Goal: Information Seeking & Learning: Check status

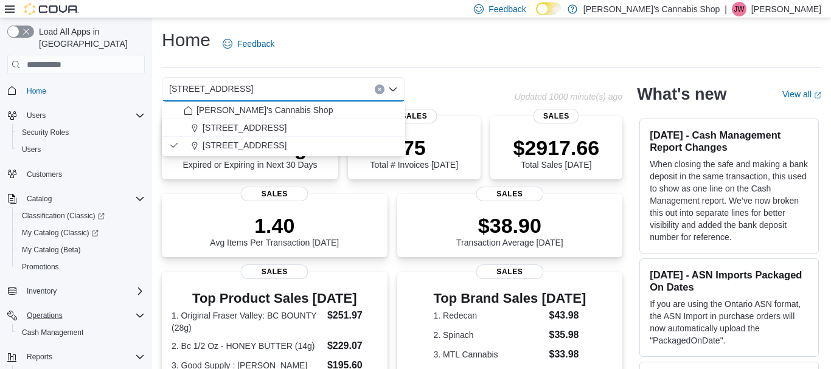
scroll to position [85, 0]
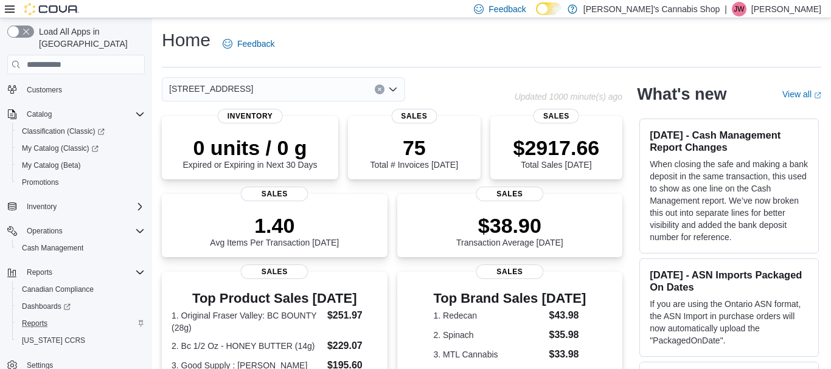
click at [53, 316] on div "Reports" at bounding box center [81, 323] width 128 height 15
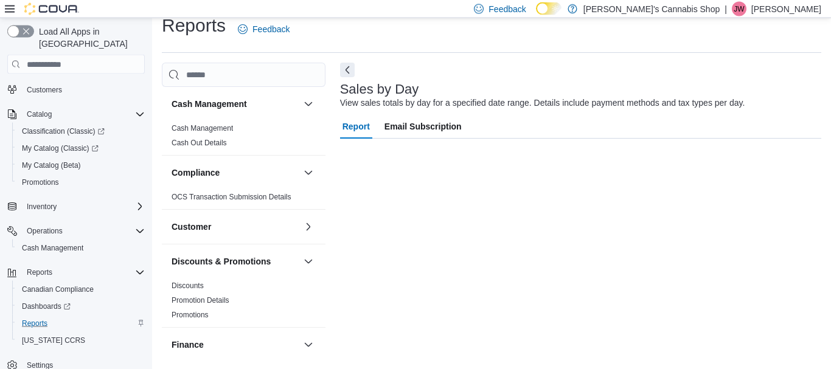
scroll to position [19, 0]
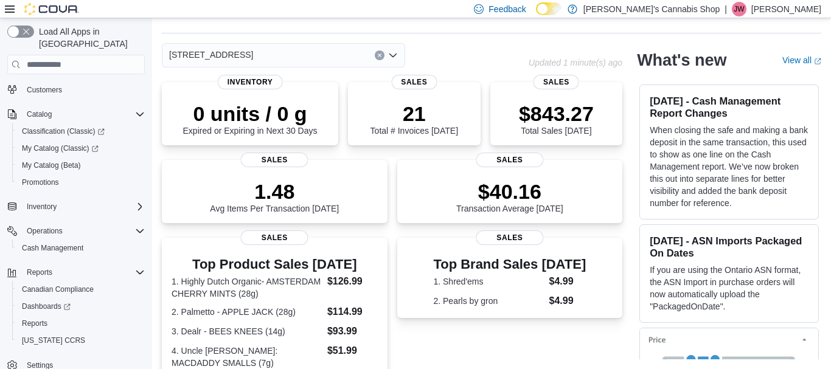
scroll to position [345, 0]
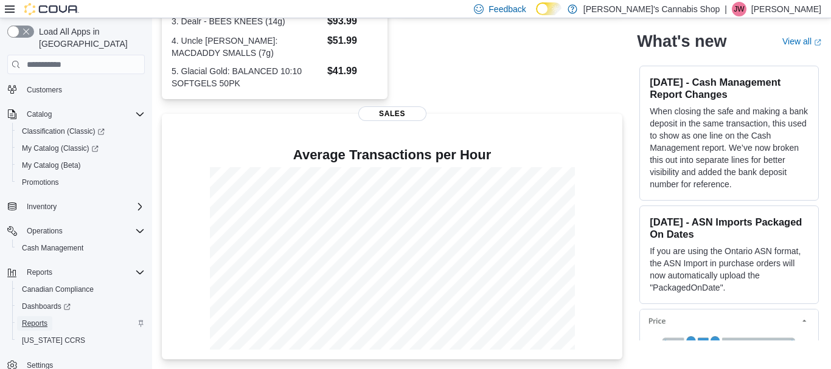
click at [45, 319] on span "Reports" at bounding box center [35, 324] width 26 height 10
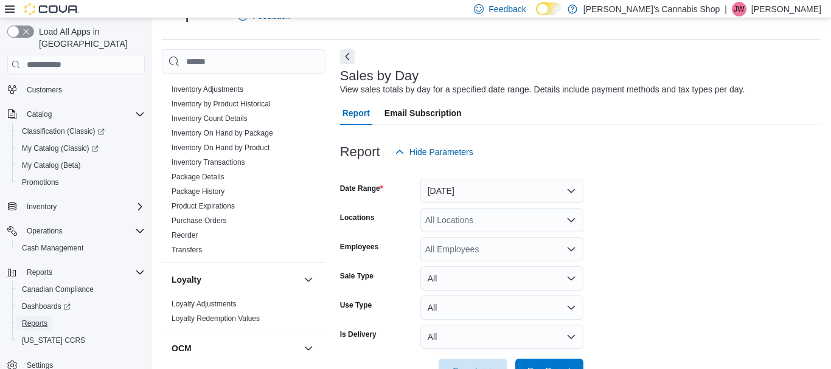
scroll to position [341, 0]
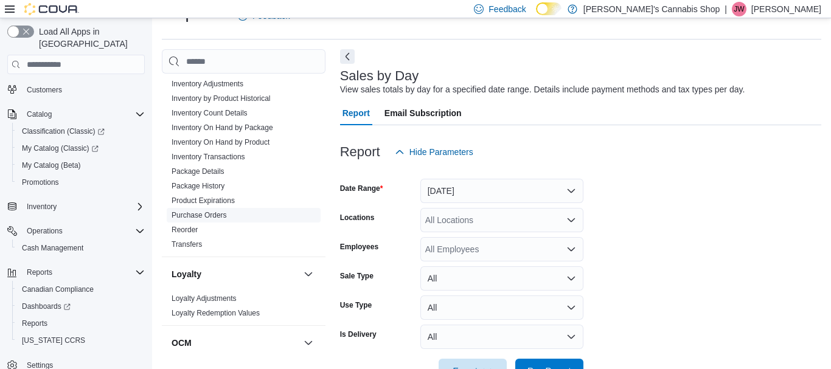
click at [213, 218] on link "Purchase Orders" at bounding box center [198, 215] width 55 height 9
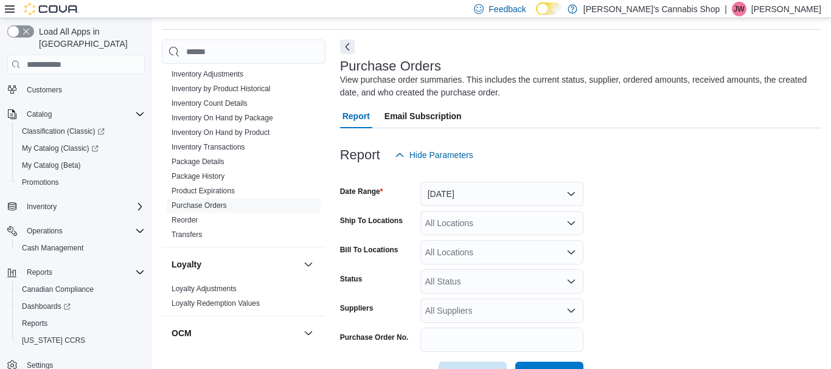
scroll to position [79, 0]
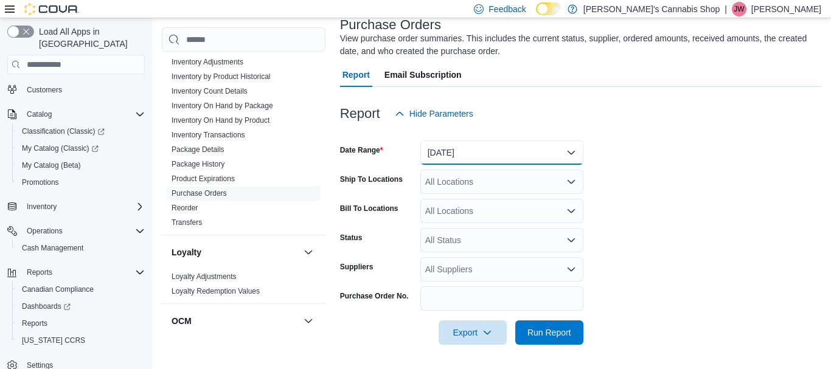
click at [529, 148] on button "Yesterday" at bounding box center [501, 152] width 163 height 24
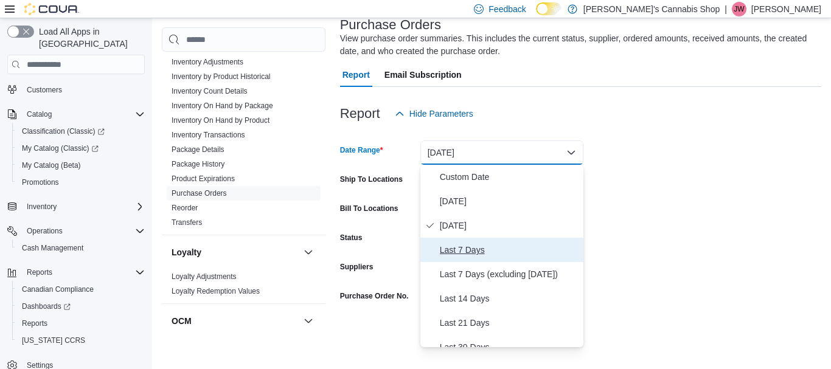
click at [464, 252] on span "Last 7 Days" at bounding box center [509, 250] width 139 height 15
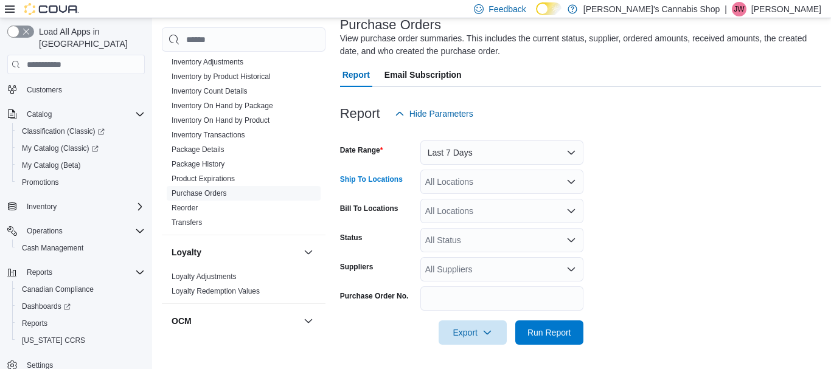
click at [536, 184] on div "All Locations" at bounding box center [501, 182] width 163 height 24
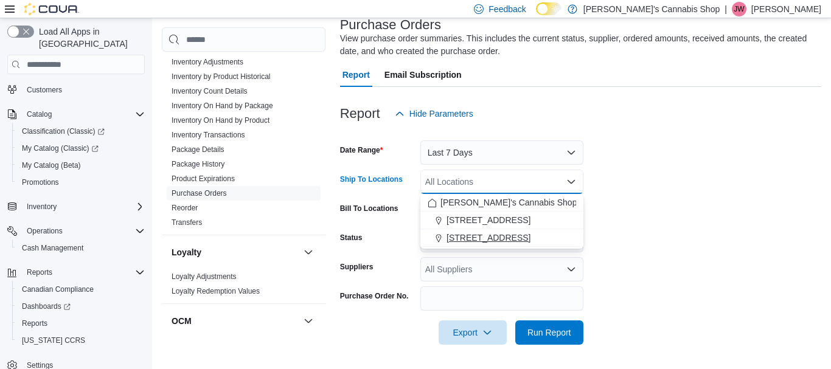
click at [530, 236] on span "[STREET_ADDRESS]" at bounding box center [488, 238] width 84 height 12
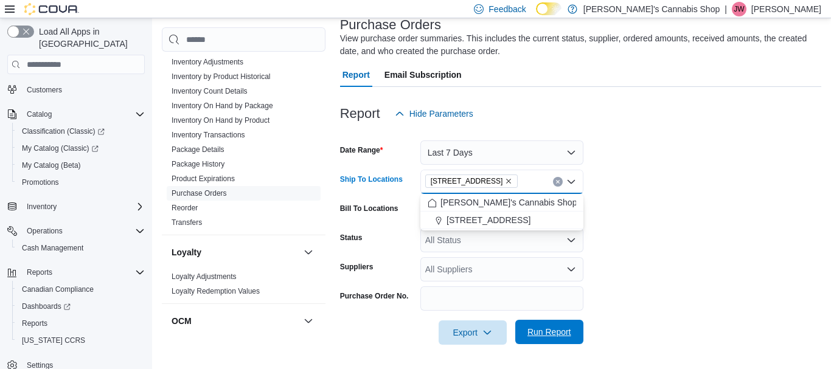
click at [555, 342] on span "Run Report" at bounding box center [549, 332] width 54 height 24
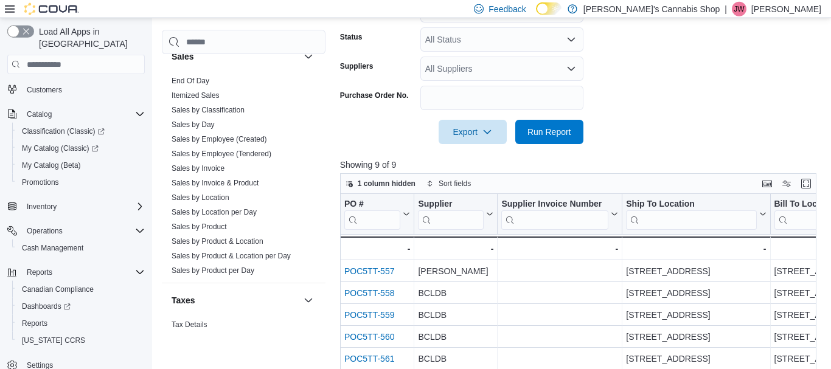
scroll to position [389, 0]
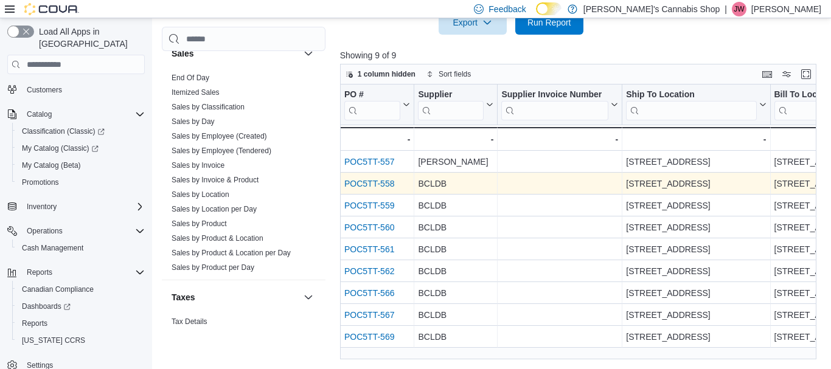
click at [369, 185] on link "POC5TT-558" at bounding box center [369, 184] width 50 height 10
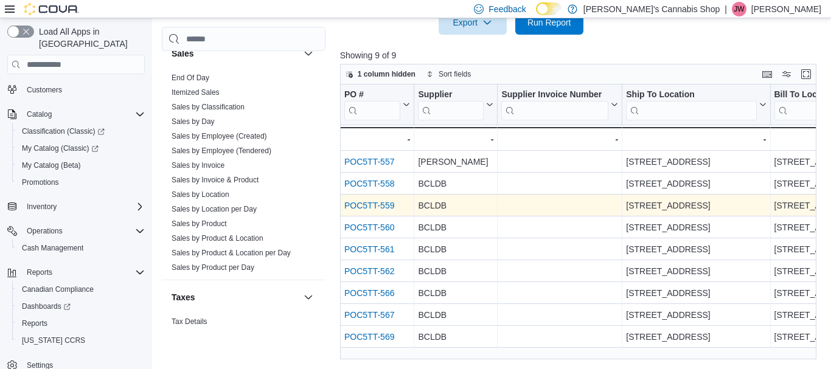
click at [373, 209] on link "POC5TT-559" at bounding box center [369, 206] width 50 height 10
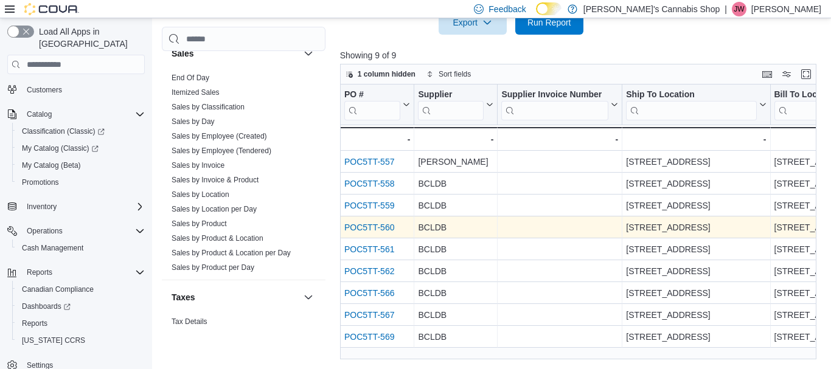
click at [372, 230] on link "POC5TT-560" at bounding box center [369, 228] width 50 height 10
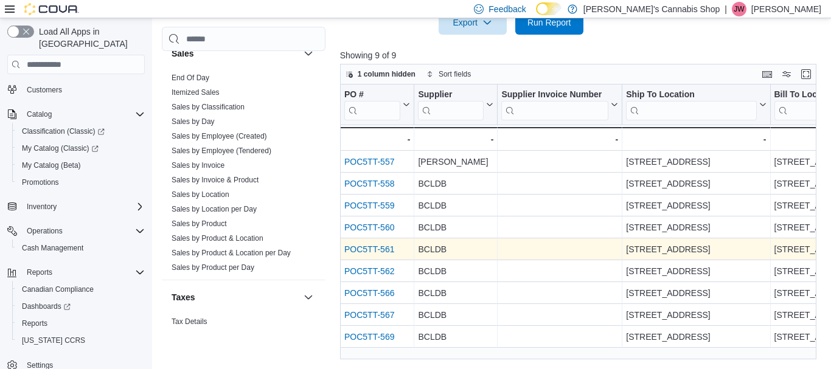
click at [378, 250] on link "POC5TT-561" at bounding box center [369, 250] width 50 height 10
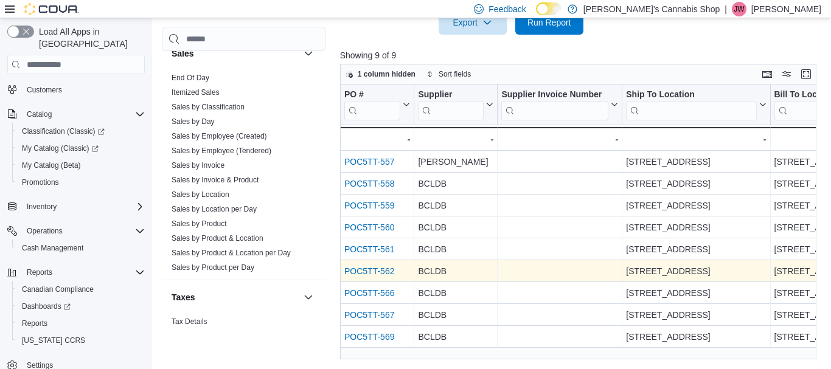
click at [383, 271] on link "POC5TT-562" at bounding box center [369, 272] width 50 height 10
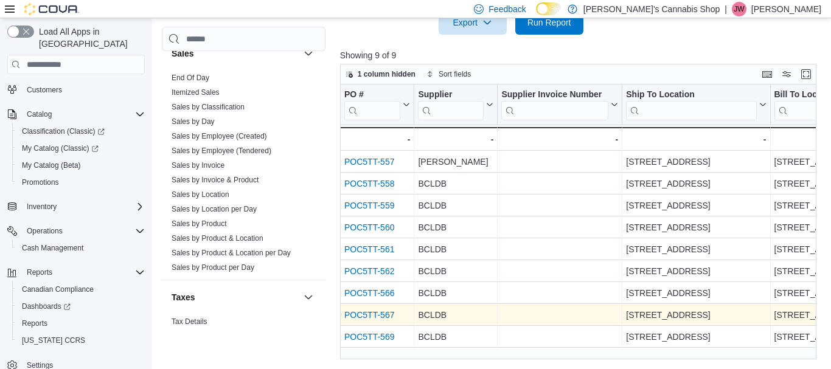
click at [372, 314] on link "POC5TT-567" at bounding box center [369, 316] width 50 height 10
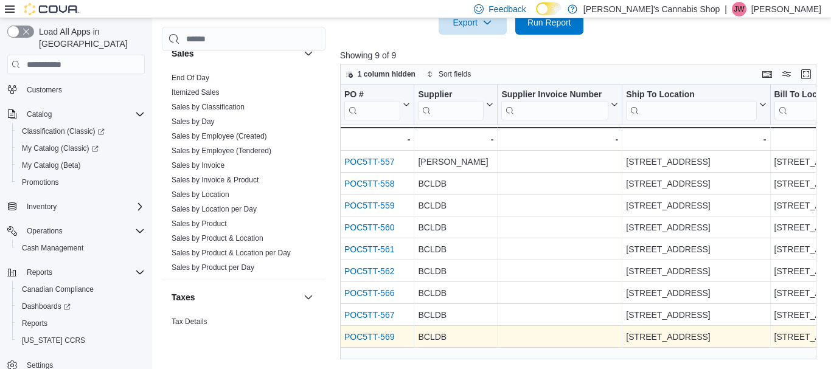
click at [384, 336] on link "POC5TT-569" at bounding box center [369, 338] width 50 height 10
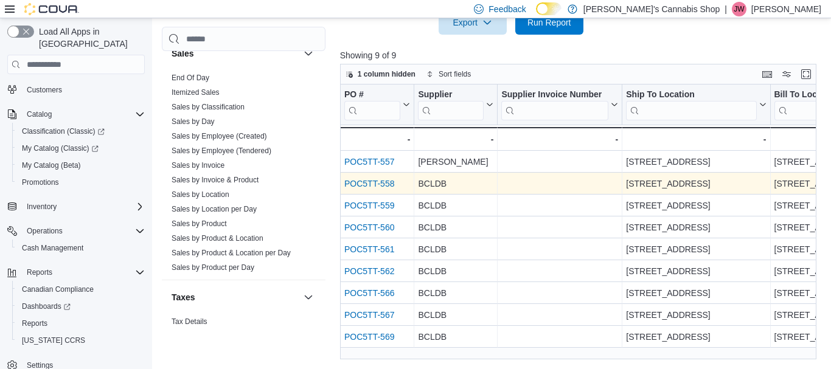
click at [372, 185] on link "POC5TT-558" at bounding box center [369, 184] width 50 height 10
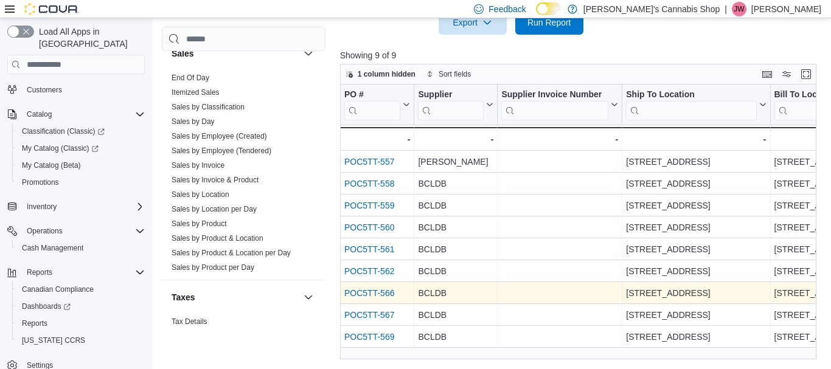
click at [370, 297] on link "POC5TT-566" at bounding box center [369, 294] width 50 height 10
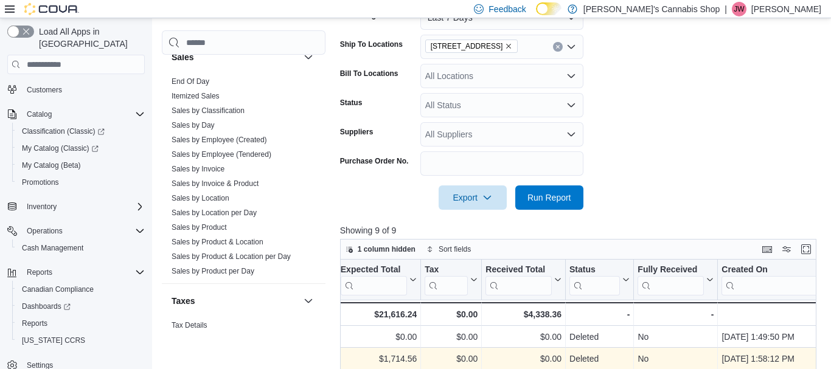
scroll to position [167, 0]
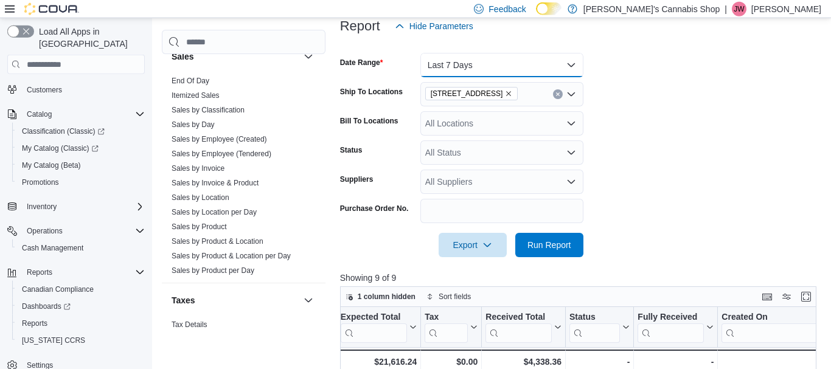
click at [572, 58] on button "Last 7 Days" at bounding box center [501, 65] width 163 height 24
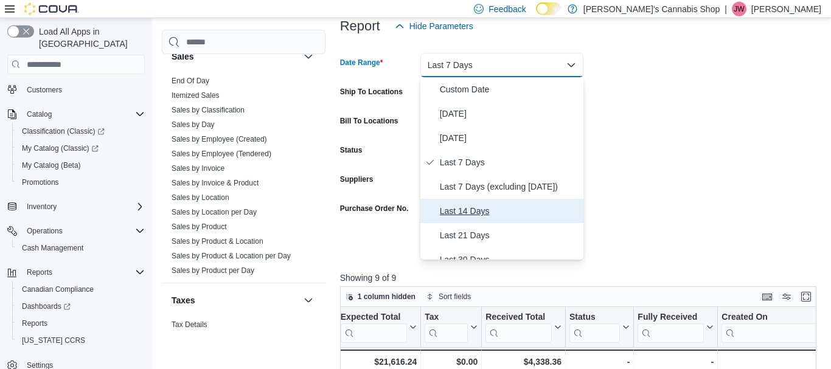
click at [482, 202] on button "Last 14 Days" at bounding box center [501, 211] width 163 height 24
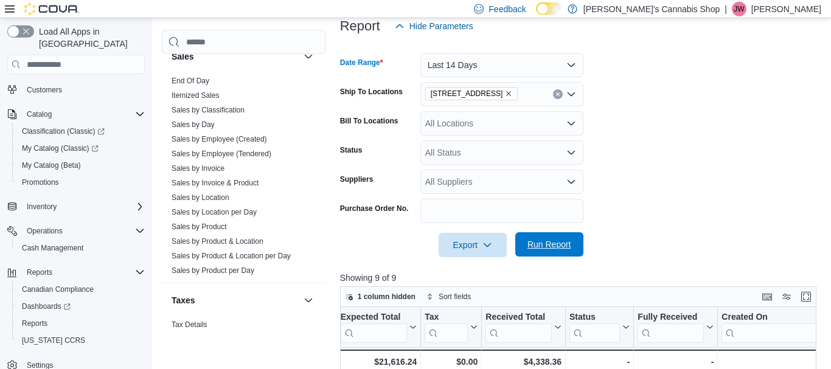
click at [556, 247] on span "Run Report" at bounding box center [549, 244] width 44 height 12
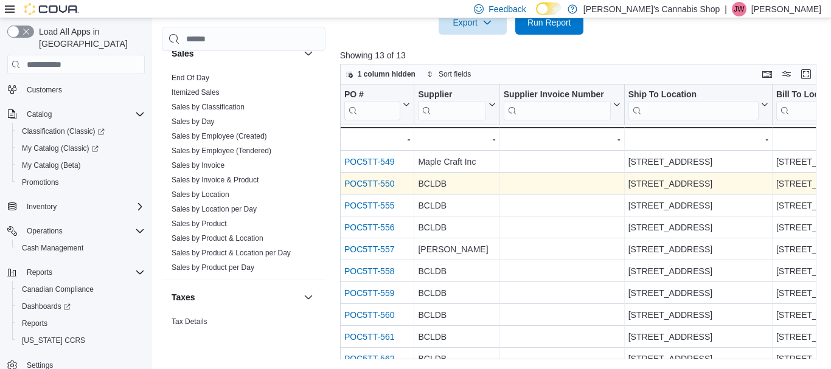
click at [362, 181] on link "POC5TT-550" at bounding box center [369, 184] width 50 height 10
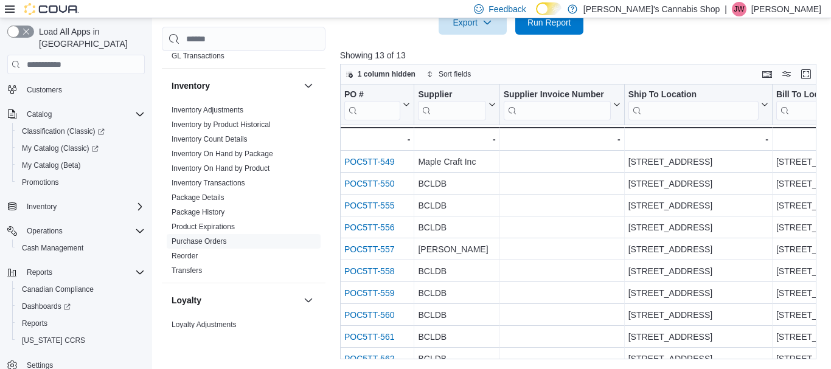
scroll to position [293, 0]
click at [219, 108] on link "Inventory Adjustments" at bounding box center [207, 109] width 72 height 9
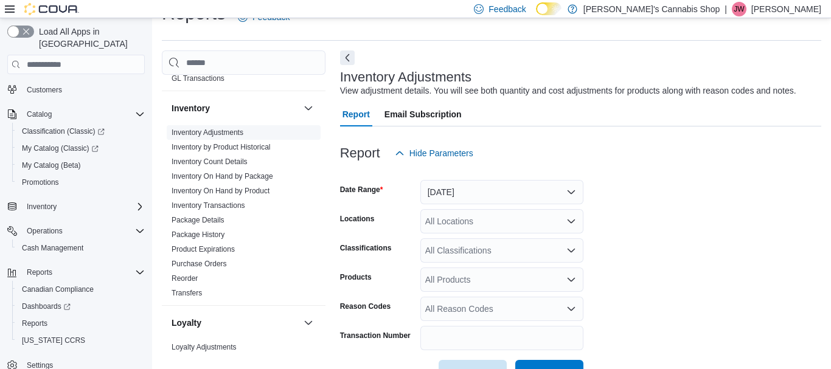
scroll to position [28, 0]
click at [467, 189] on button "Yesterday" at bounding box center [501, 191] width 163 height 24
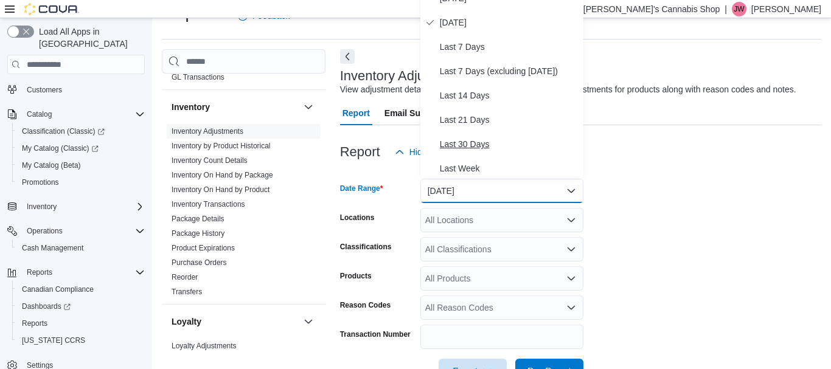
scroll to position [36, 0]
click at [483, 145] on span "Last 30 Days" at bounding box center [509, 143] width 139 height 15
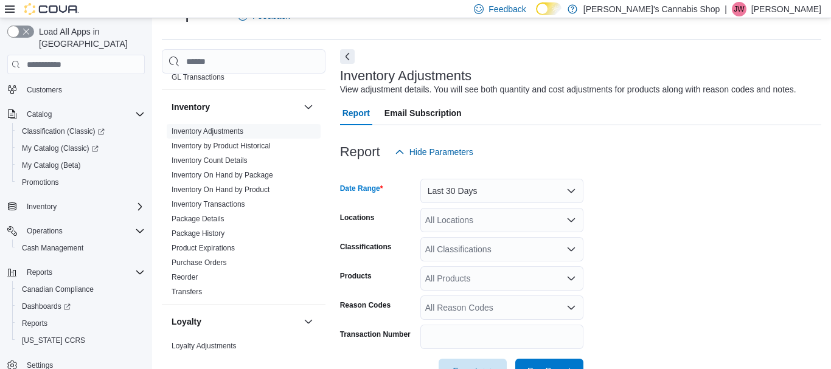
click at [483, 283] on div "All Products" at bounding box center [501, 278] width 163 height 24
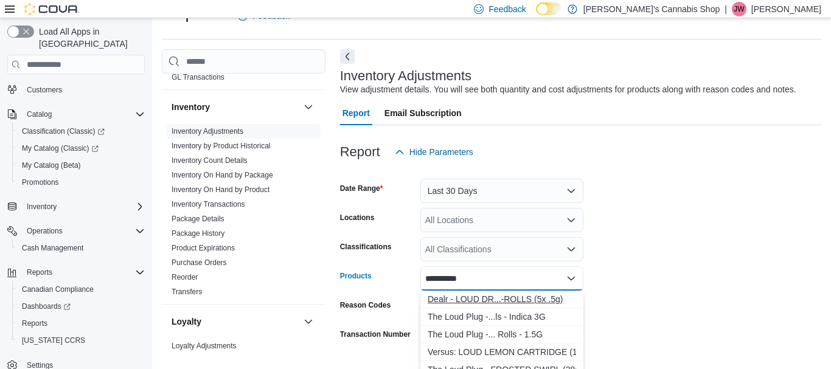
type input "**********"
click at [504, 299] on div "Dealr - LOUD DR...-ROLLS (5x .5g)" at bounding box center [502, 299] width 148 height 12
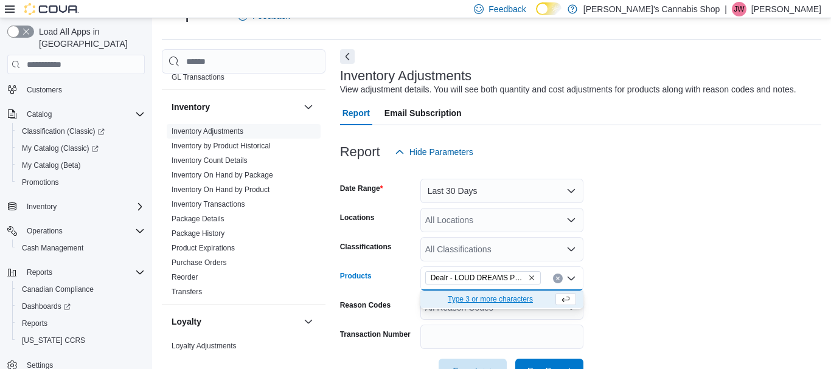
click at [626, 219] on form "Date Range Last 30 Days Locations All Locations Classifications All Classificat…" at bounding box center [580, 273] width 481 height 219
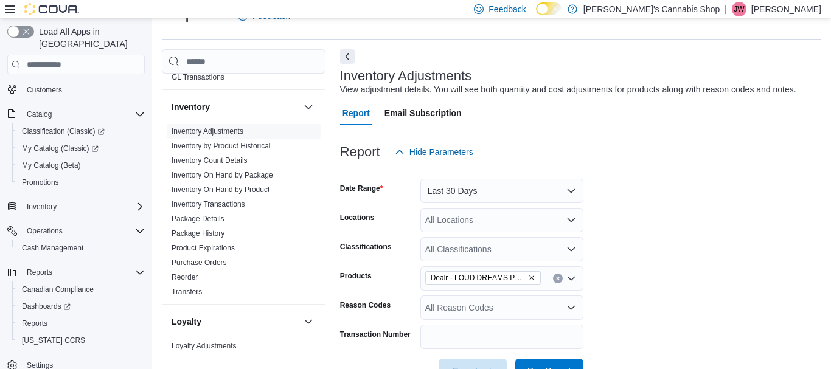
scroll to position [66, 0]
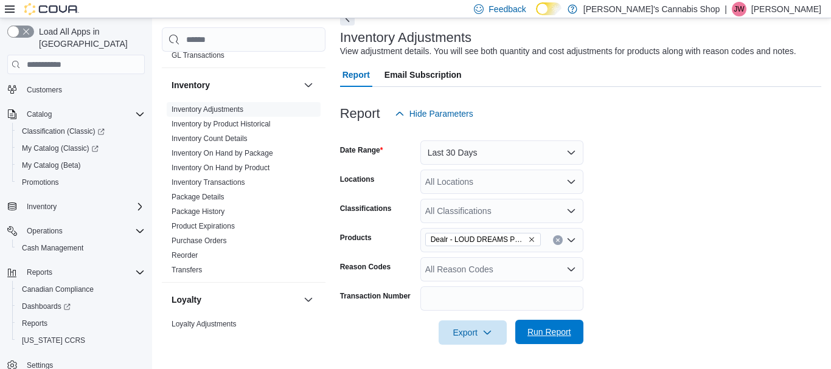
click at [546, 330] on span "Run Report" at bounding box center [549, 332] width 44 height 12
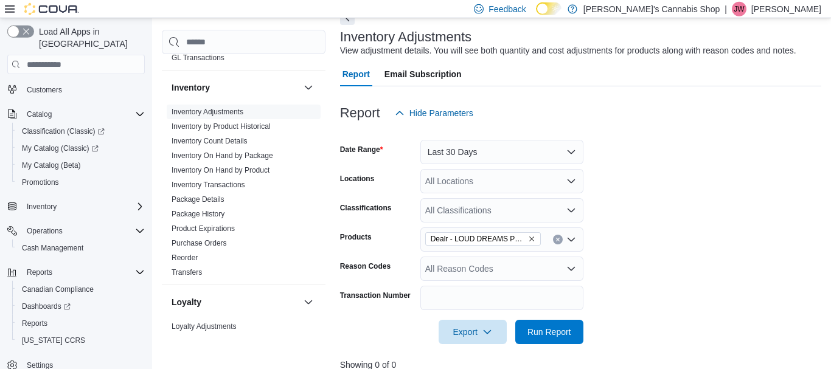
scroll to position [61, 0]
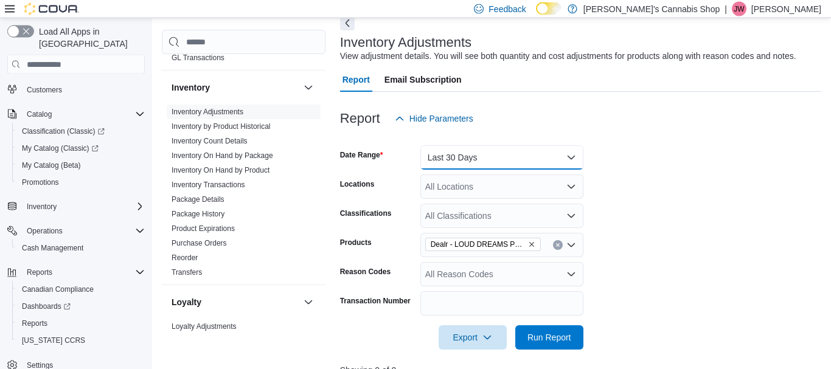
click at [570, 160] on button "Last 30 Days" at bounding box center [501, 157] width 163 height 24
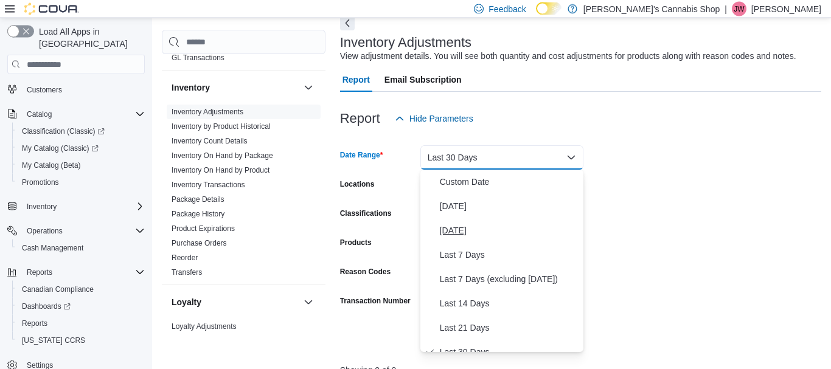
scroll to position [117, 0]
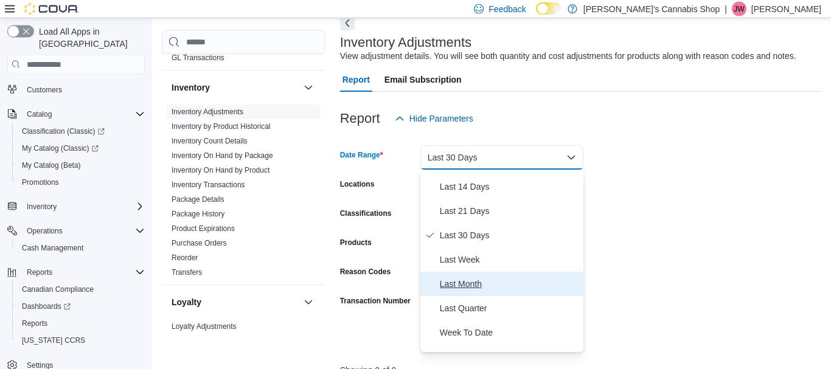
click at [479, 288] on span "Last Month" at bounding box center [509, 284] width 139 height 15
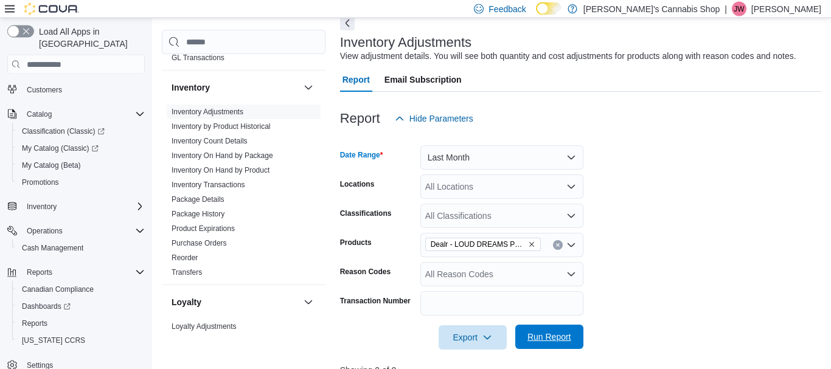
click at [532, 328] on span "Run Report" at bounding box center [549, 337] width 54 height 24
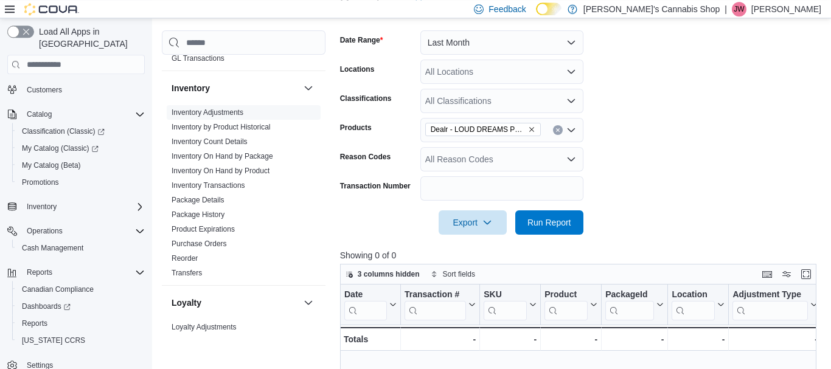
scroll to position [176, 0]
click at [566, 43] on button "Last Month" at bounding box center [501, 43] width 163 height 24
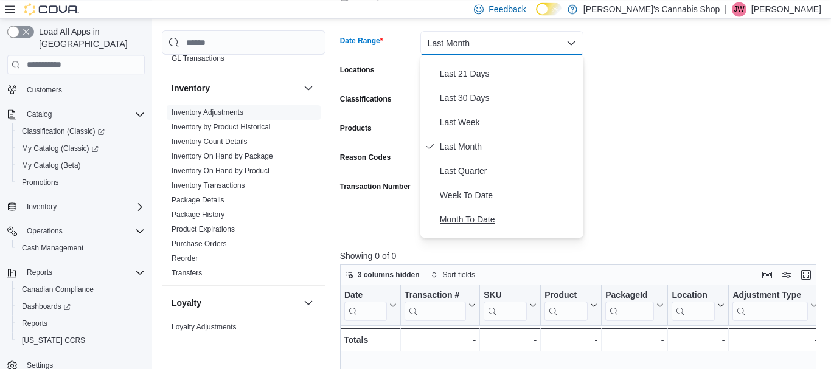
scroll to position [182, 0]
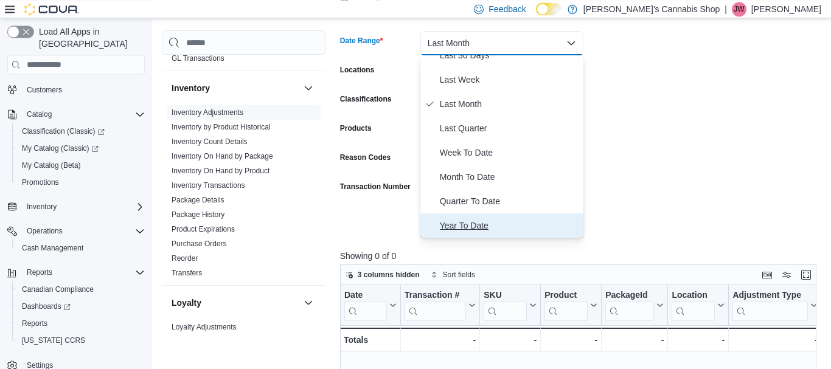
click at [475, 219] on span "Year To Date" at bounding box center [509, 225] width 139 height 15
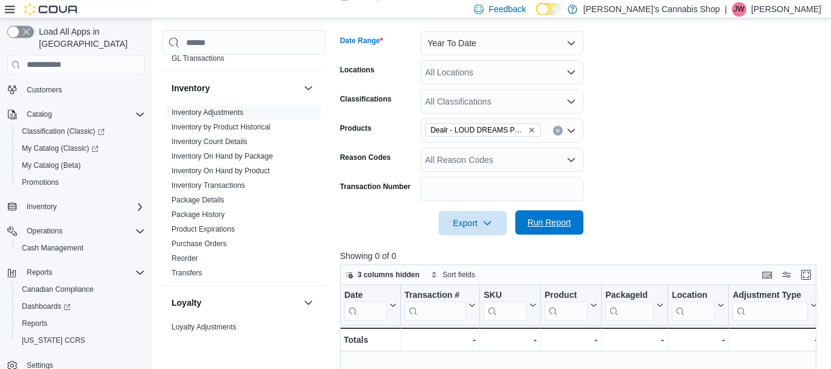
click at [535, 225] on span "Run Report" at bounding box center [549, 222] width 44 height 12
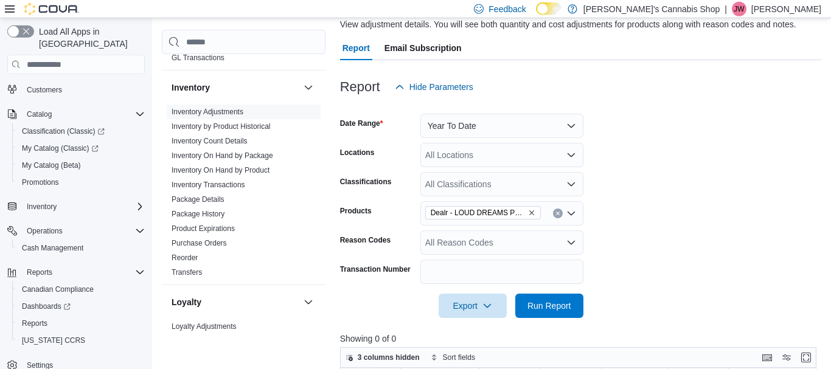
scroll to position [89, 0]
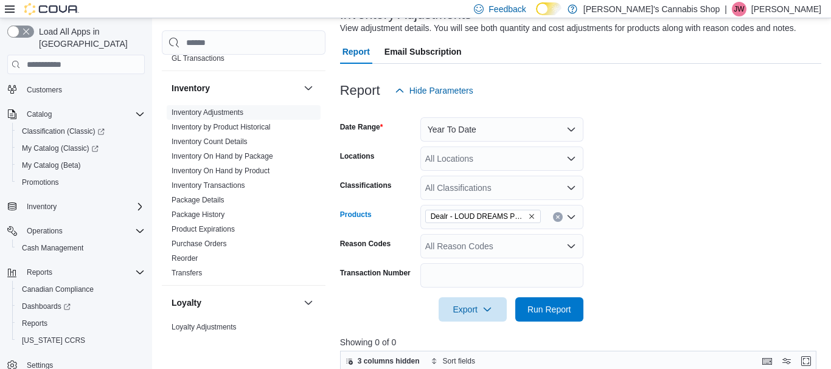
click at [560, 219] on button "Clear input" at bounding box center [558, 217] width 10 height 10
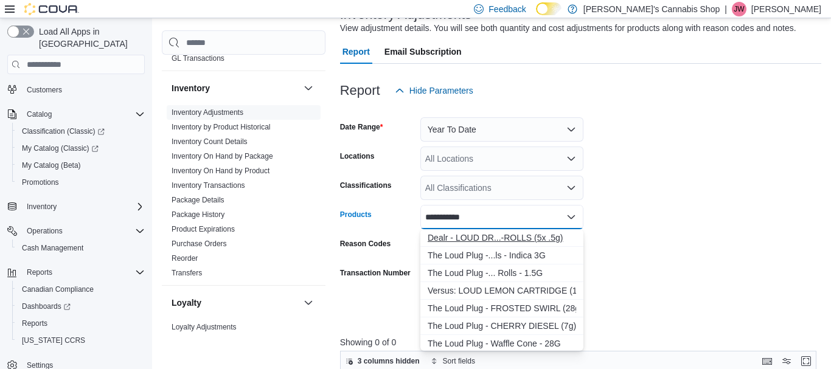
type input "**********"
click at [537, 235] on div "Dealr - LOUD DR...-ROLLS (5x .5g)" at bounding box center [502, 238] width 148 height 12
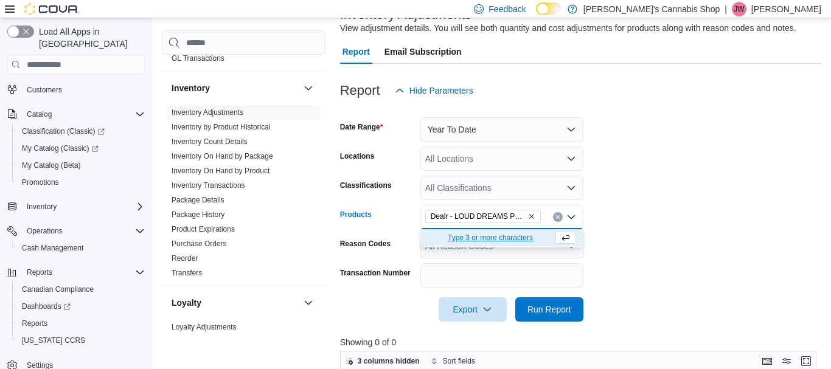
click at [678, 218] on form "Date Range Year To Date Locations All Locations Classifications All Classificat…" at bounding box center [580, 212] width 481 height 219
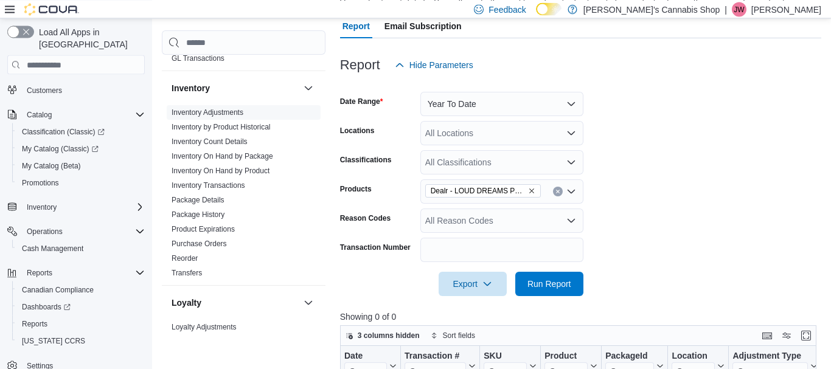
scroll to position [165, 0]
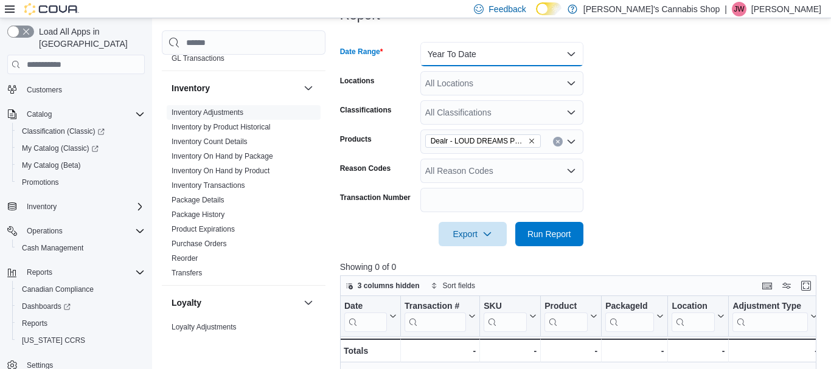
click at [570, 54] on button "Year To Date" at bounding box center [501, 54] width 163 height 24
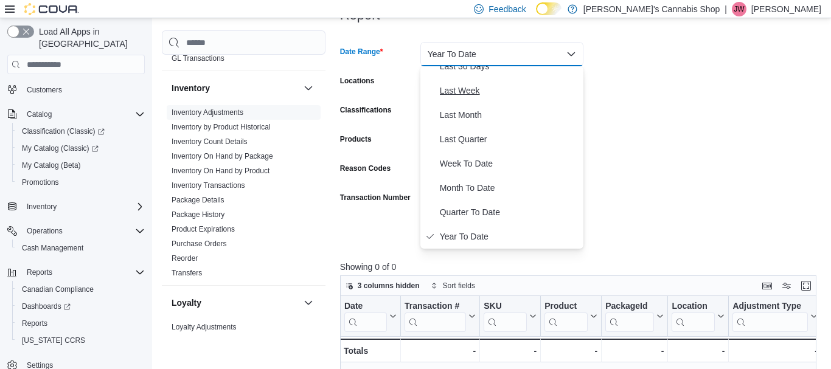
scroll to position [0, 0]
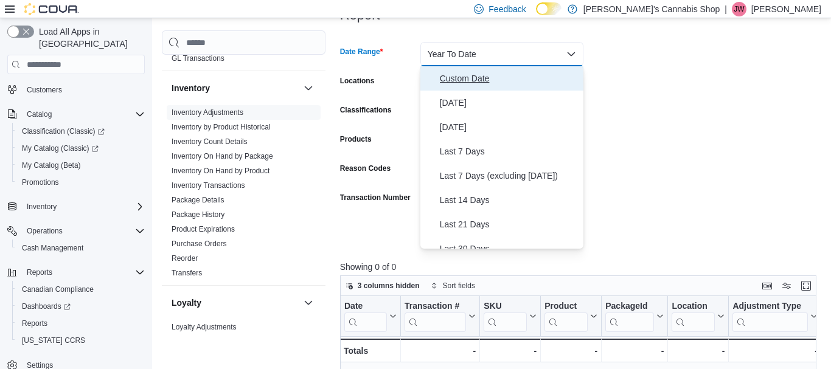
click at [484, 75] on span "Custom Date" at bounding box center [509, 78] width 139 height 15
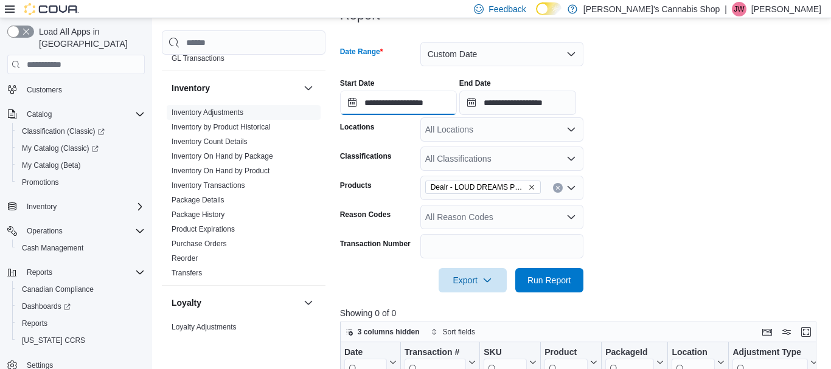
click at [350, 103] on input "**********" at bounding box center [398, 103] width 117 height 24
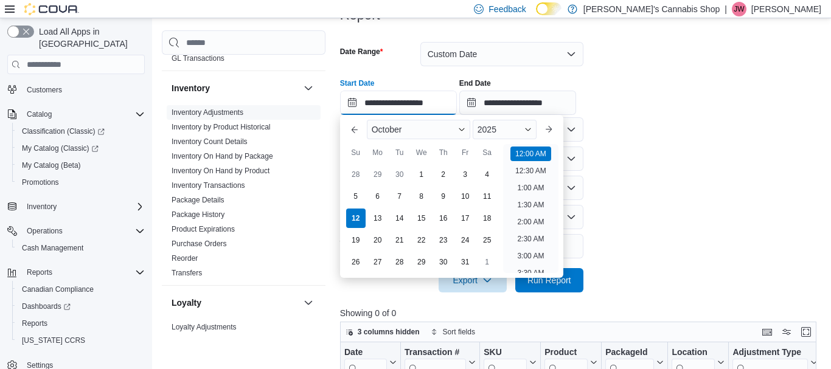
scroll to position [38, 0]
click at [351, 128] on button "Previous Month" at bounding box center [354, 129] width 19 height 19
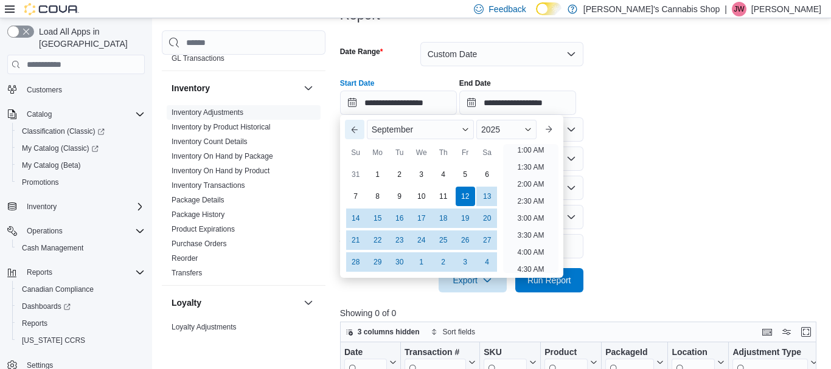
scroll to position [2, 0]
click at [351, 128] on button "Previous Month" at bounding box center [354, 129] width 19 height 19
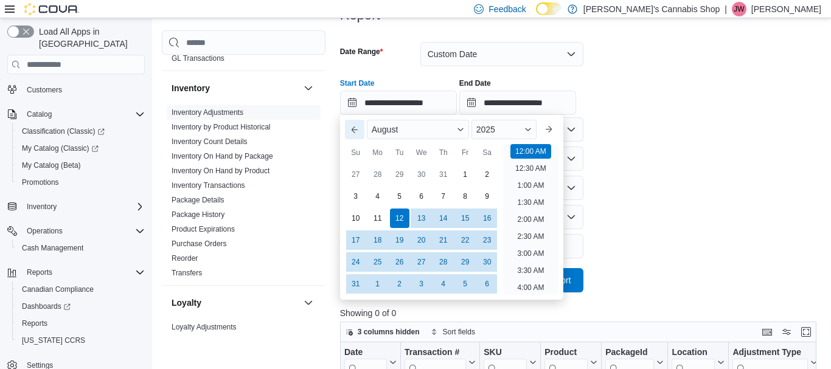
click at [351, 128] on button "Previous Month" at bounding box center [354, 129] width 19 height 19
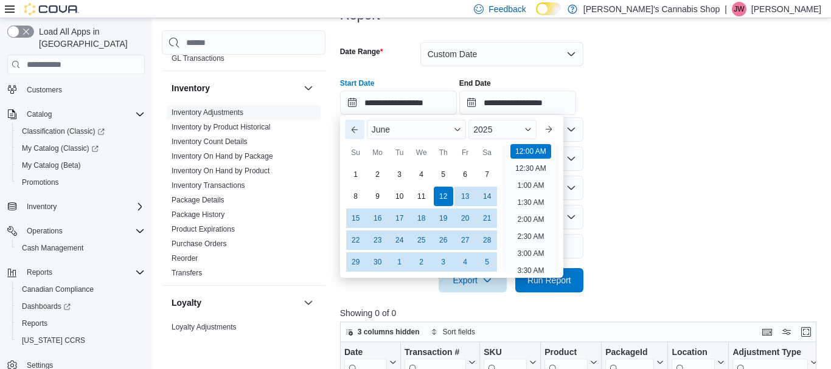
click at [351, 128] on button "Previous Month" at bounding box center [354, 129] width 19 height 19
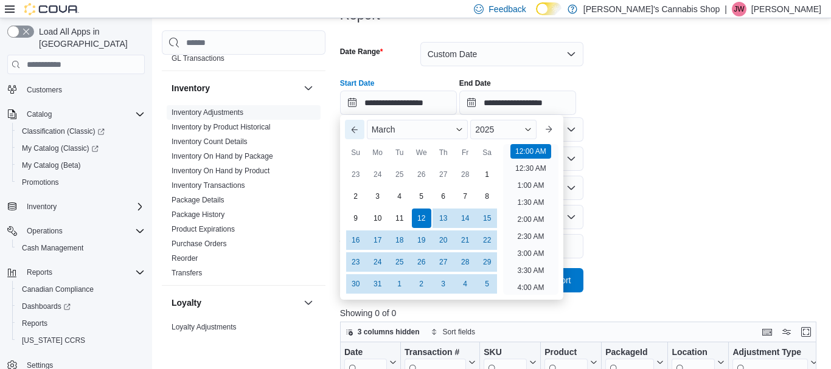
click at [351, 128] on button "Previous Month" at bounding box center [354, 129] width 19 height 19
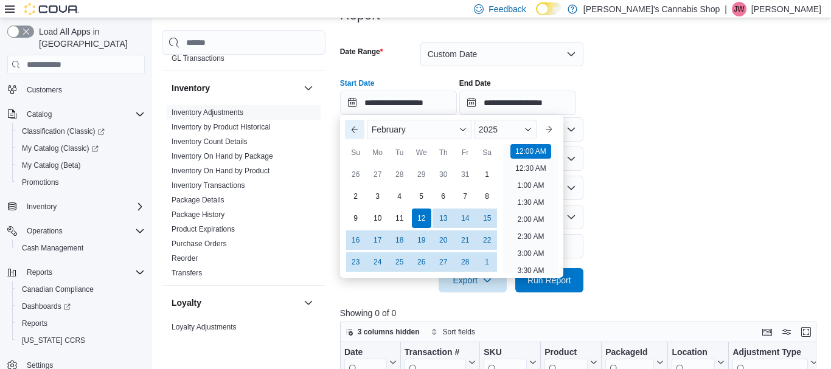
click at [351, 128] on button "Previous Month" at bounding box center [354, 129] width 19 height 19
click at [423, 178] on div "1" at bounding box center [420, 174] width 21 height 21
type input "**********"
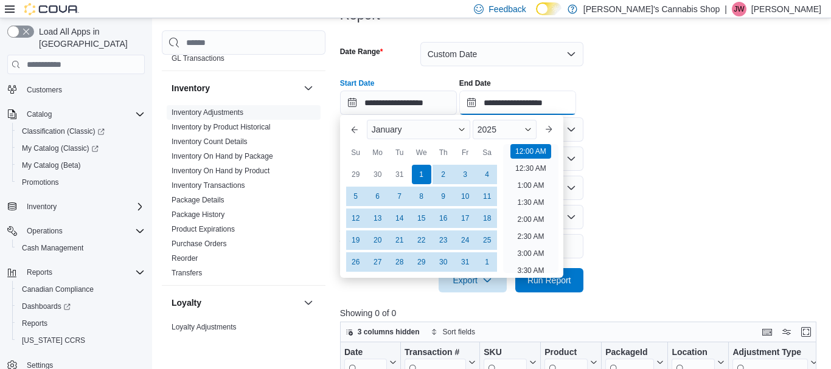
click at [486, 103] on input "**********" at bounding box center [517, 103] width 117 height 24
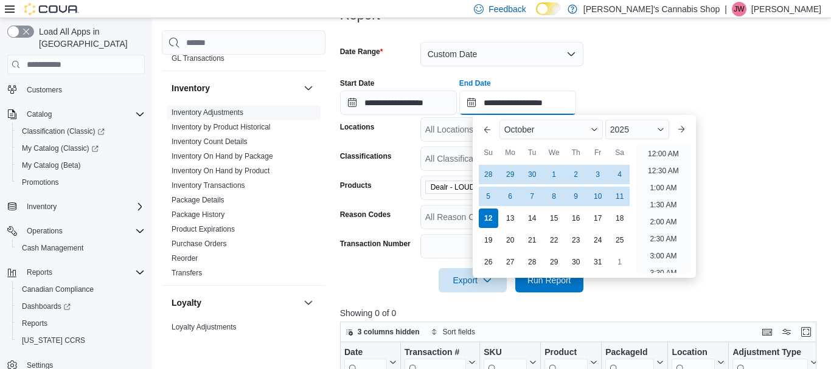
scroll to position [691, 0]
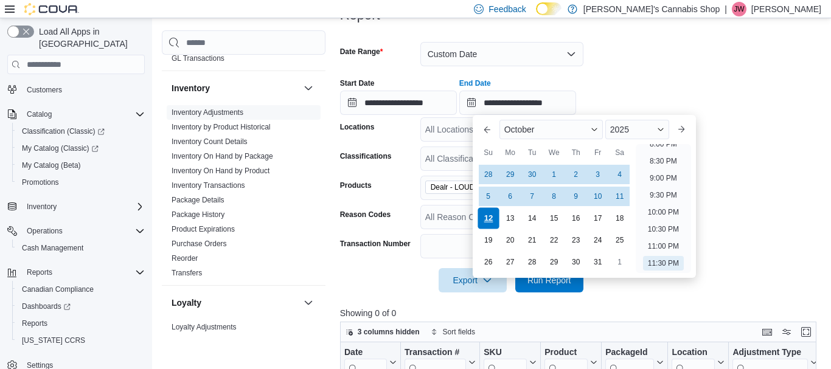
click at [486, 215] on div "12" at bounding box center [487, 218] width 21 height 21
click at [543, 281] on span "Run Report" at bounding box center [549, 280] width 44 height 12
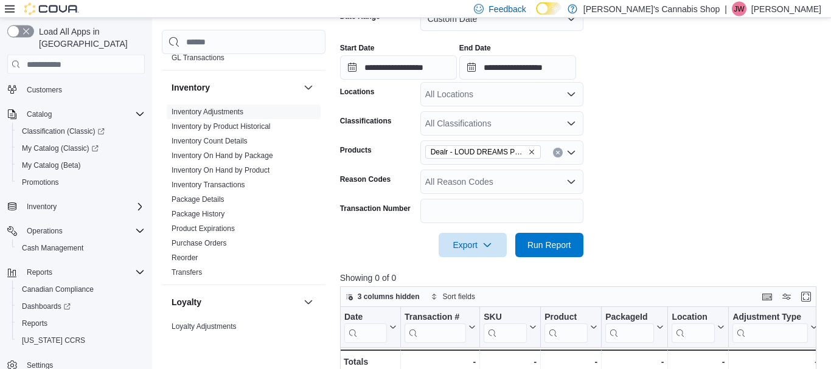
scroll to position [201, 0]
click at [190, 273] on link "Transfers" at bounding box center [186, 273] width 30 height 9
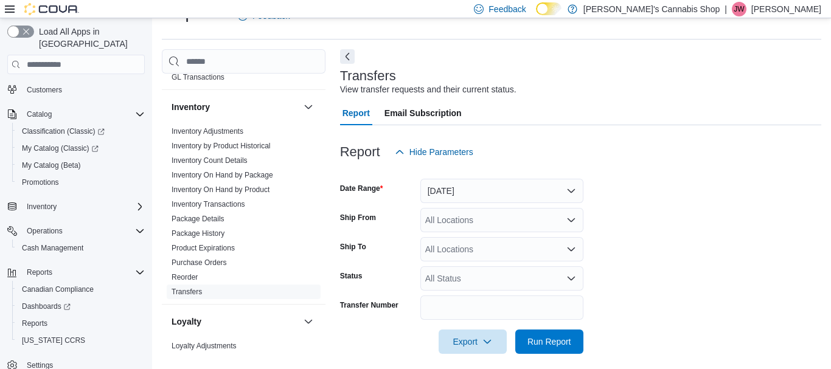
scroll to position [37, 0]
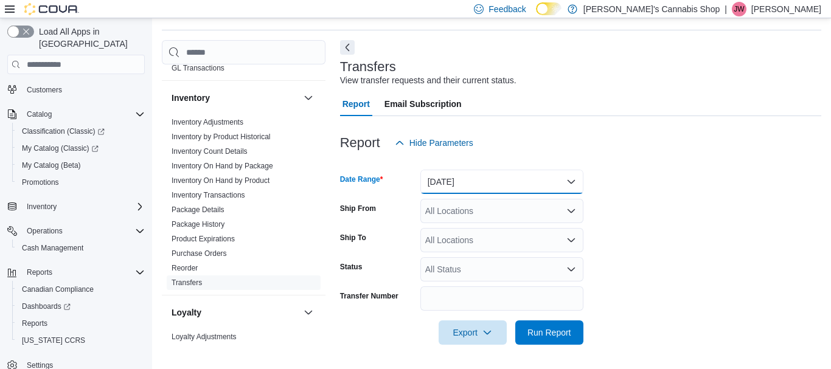
click at [508, 181] on button "Yesterday" at bounding box center [501, 182] width 163 height 24
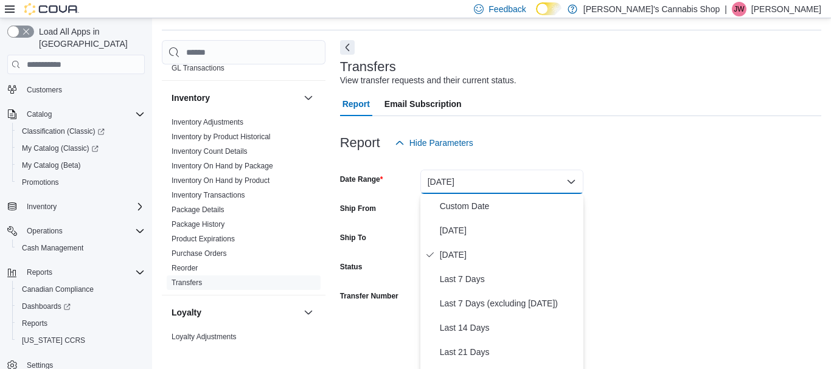
click at [648, 184] on form "Date Range Yesterday Ship From All Locations Ship To All Locations Status All S…" at bounding box center [580, 250] width 481 height 190
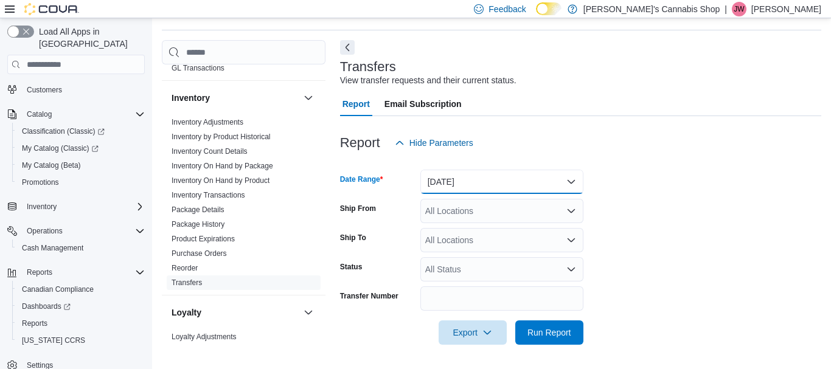
click at [465, 180] on button "Yesterday" at bounding box center [501, 182] width 163 height 24
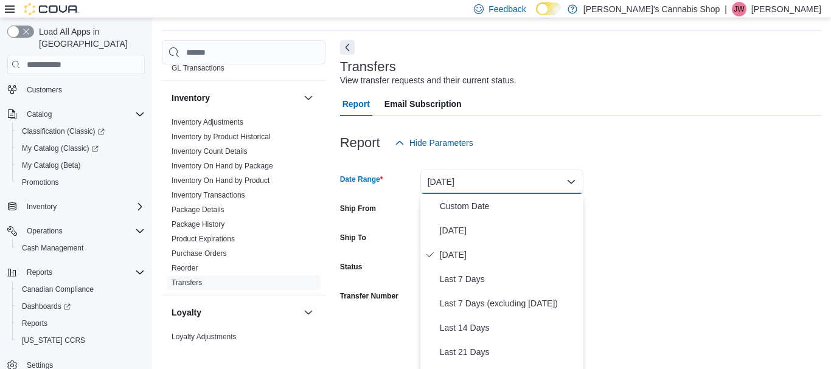
click at [465, 180] on button "Yesterday" at bounding box center [501, 182] width 163 height 24
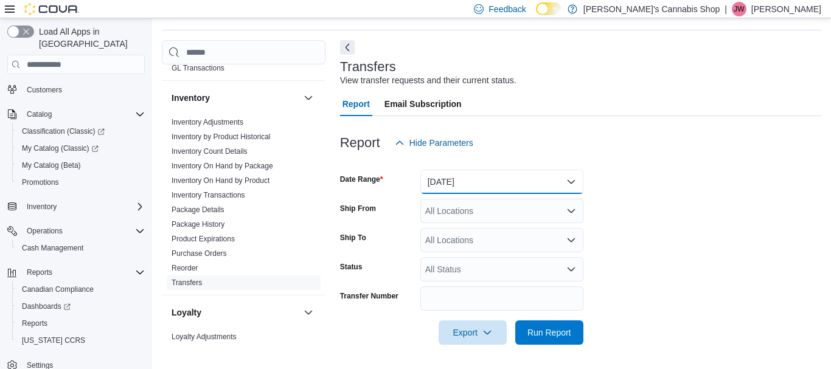
click at [465, 181] on button "Yesterday" at bounding box center [501, 182] width 163 height 24
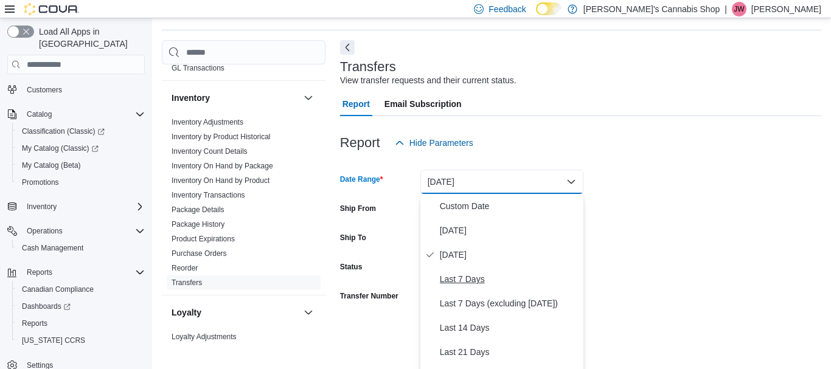
scroll to position [182, 0]
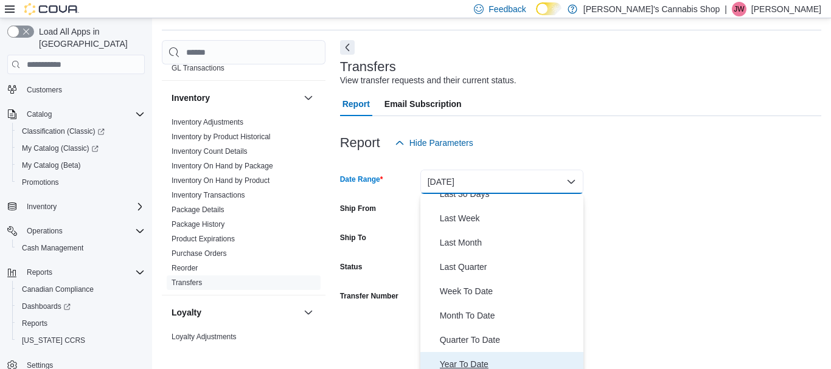
click at [464, 359] on span "Year To Date" at bounding box center [509, 364] width 139 height 15
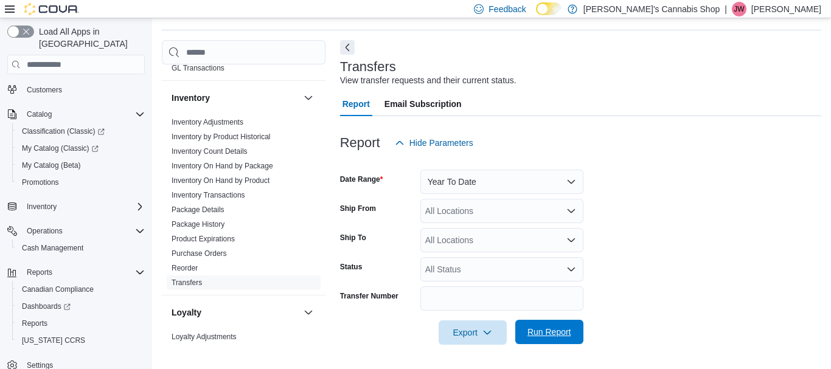
click at [532, 331] on span "Run Report" at bounding box center [549, 332] width 44 height 12
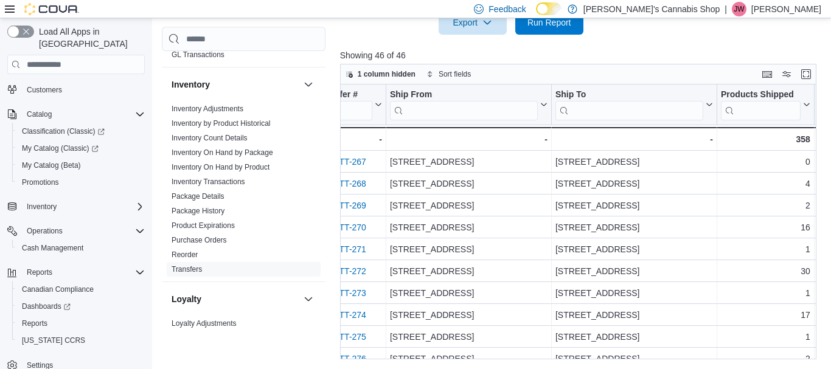
scroll to position [0, 24]
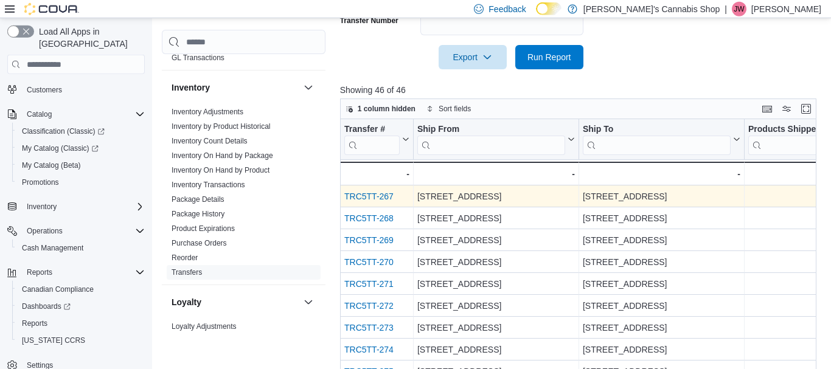
click at [369, 195] on link "TRC5TT-267" at bounding box center [368, 197] width 49 height 10
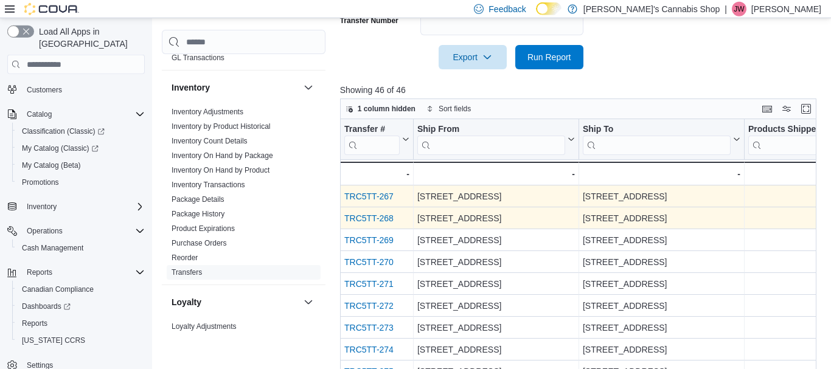
click at [365, 220] on link "TRC5TT-268" at bounding box center [368, 219] width 49 height 10
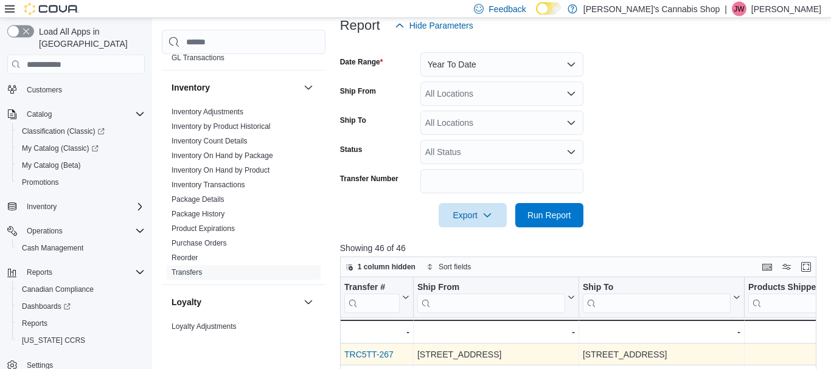
scroll to position [151, 0]
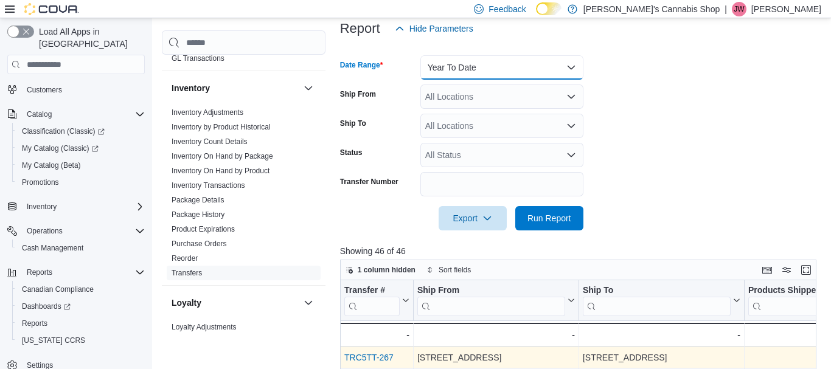
click at [579, 68] on button "Year To Date" at bounding box center [501, 67] width 163 height 24
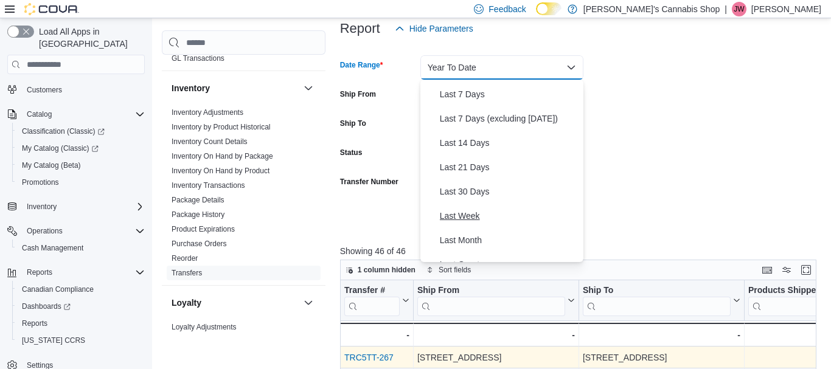
scroll to position [69, 0]
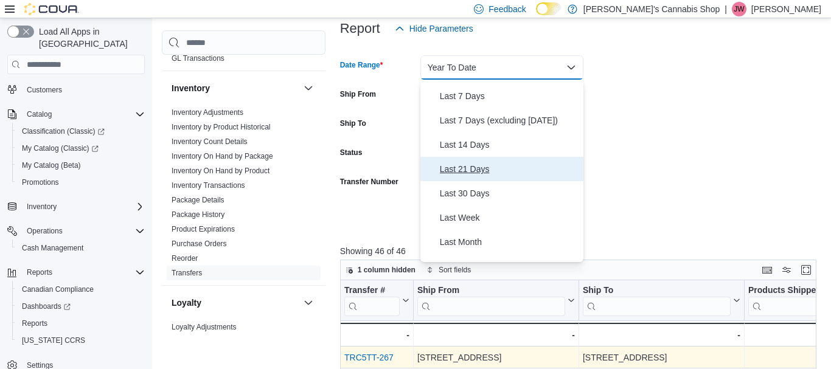
click at [479, 161] on button "Last 21 Days" at bounding box center [501, 169] width 163 height 24
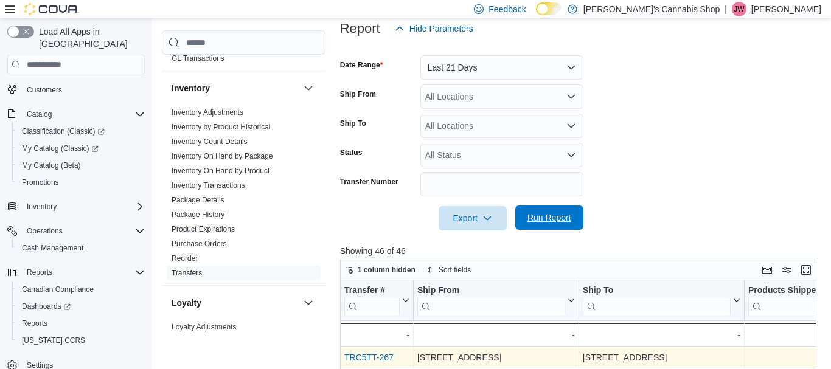
click at [556, 224] on span "Run Report" at bounding box center [549, 218] width 44 height 12
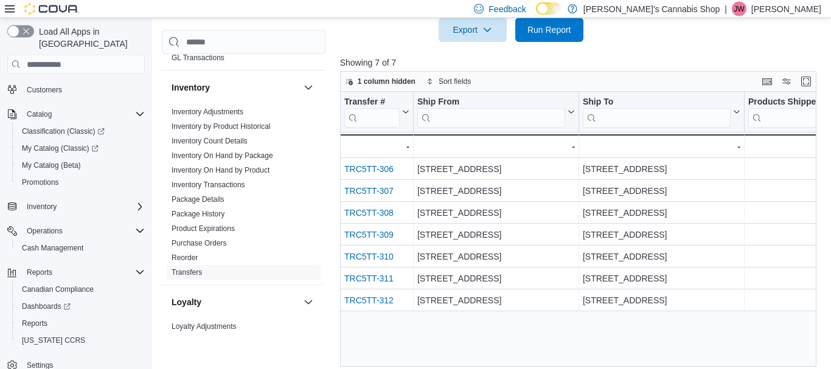
scroll to position [341, 0]
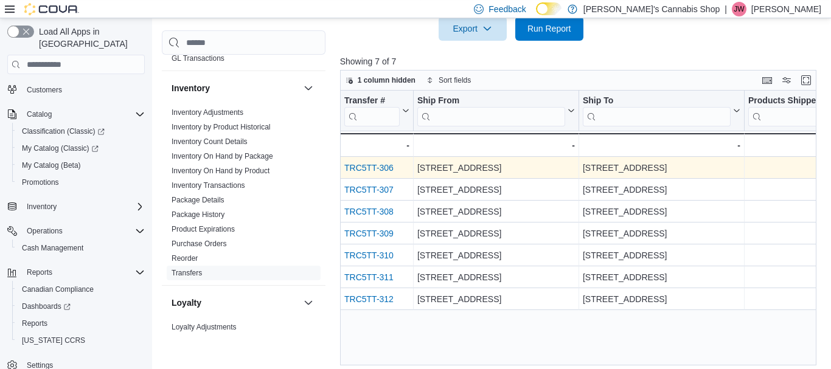
click at [380, 168] on link "TRC5TT-306" at bounding box center [368, 169] width 49 height 10
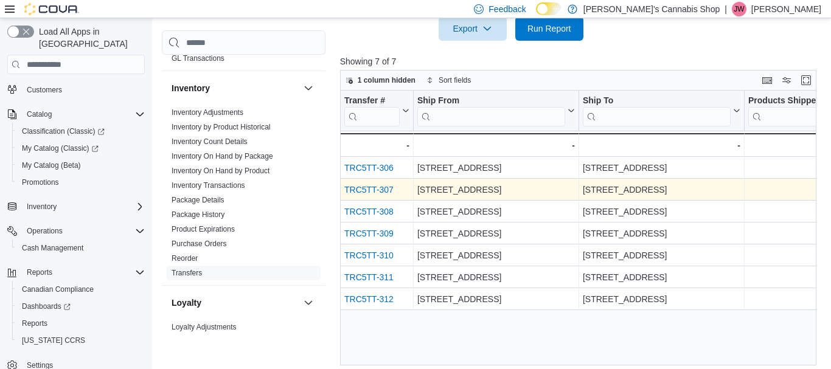
click at [365, 188] on link "TRC5TT-307" at bounding box center [368, 190] width 49 height 10
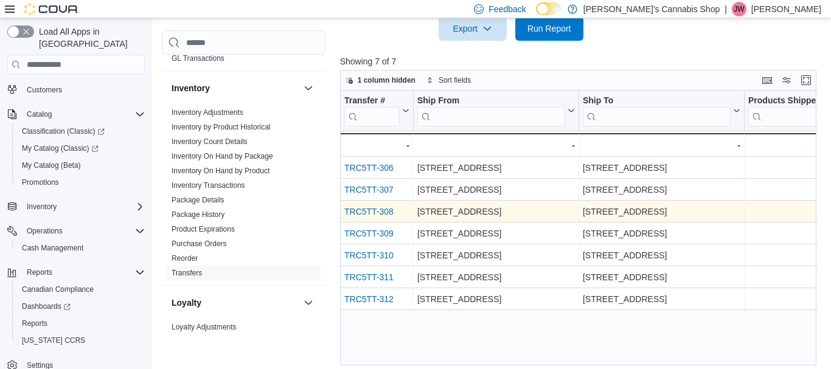
click at [375, 213] on link "TRC5TT-308" at bounding box center [368, 212] width 49 height 10
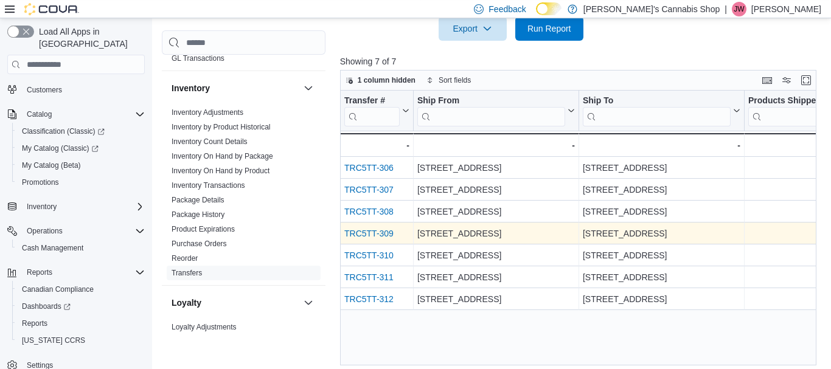
click at [377, 236] on link "TRC5TT-309" at bounding box center [368, 234] width 49 height 10
click at [387, 237] on link "TRC5TT-309" at bounding box center [368, 234] width 49 height 10
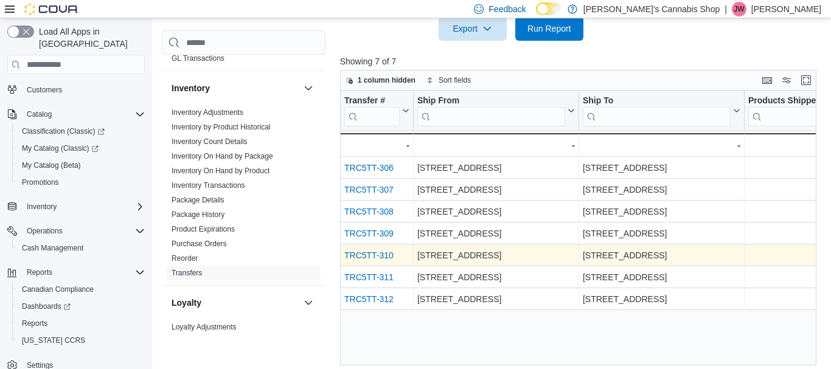
click at [383, 257] on link "TRC5TT-310" at bounding box center [368, 256] width 49 height 10
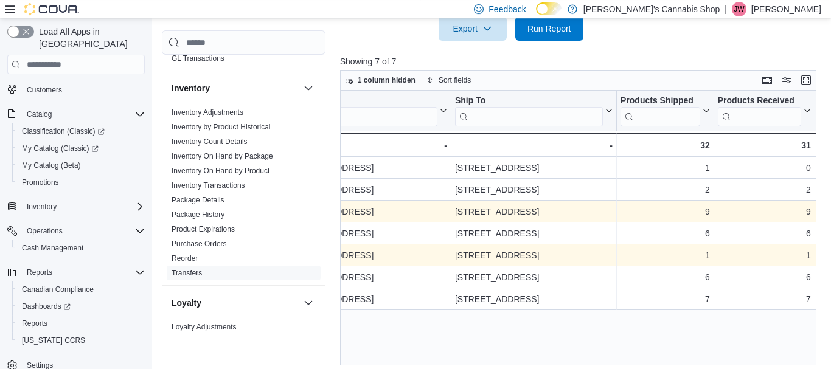
scroll to position [0, 0]
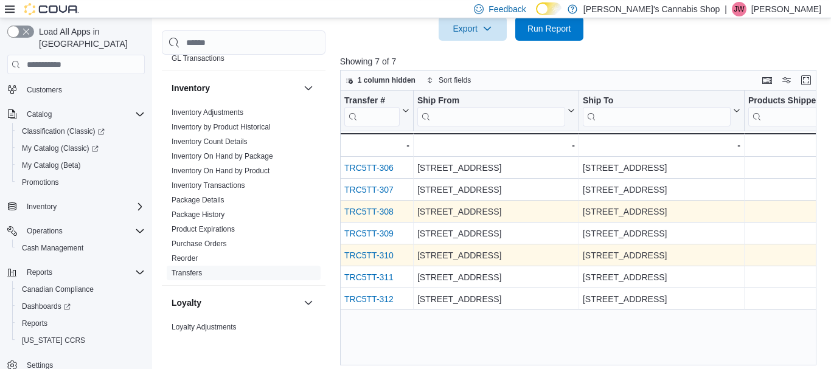
click at [375, 211] on link "TRC5TT-308" at bounding box center [368, 212] width 49 height 10
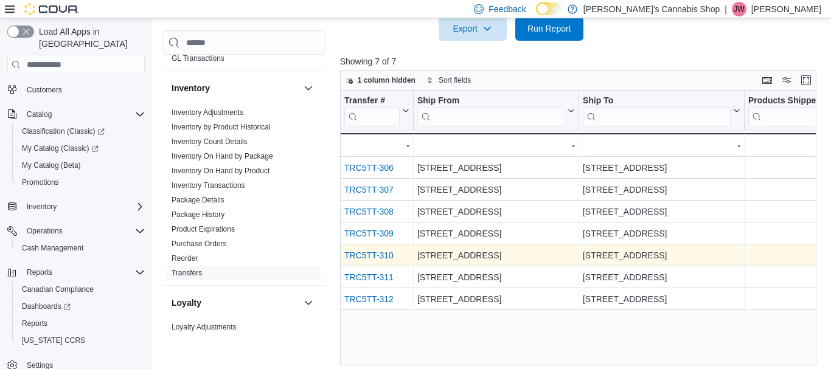
click at [373, 258] on link "TRC5TT-310" at bounding box center [368, 256] width 49 height 10
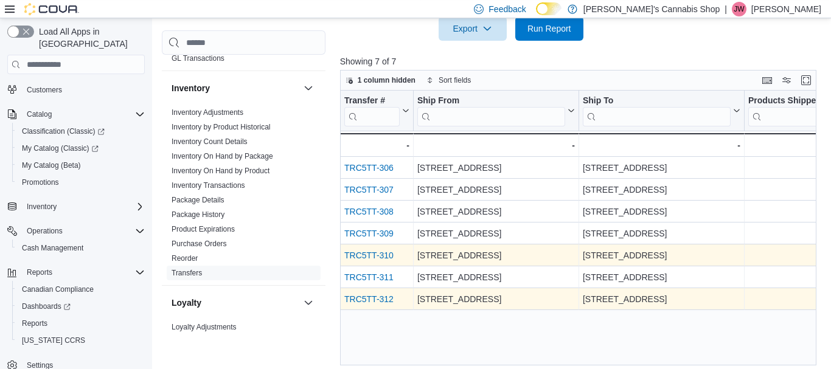
click at [364, 296] on link "TRC5TT-312" at bounding box center [368, 300] width 49 height 10
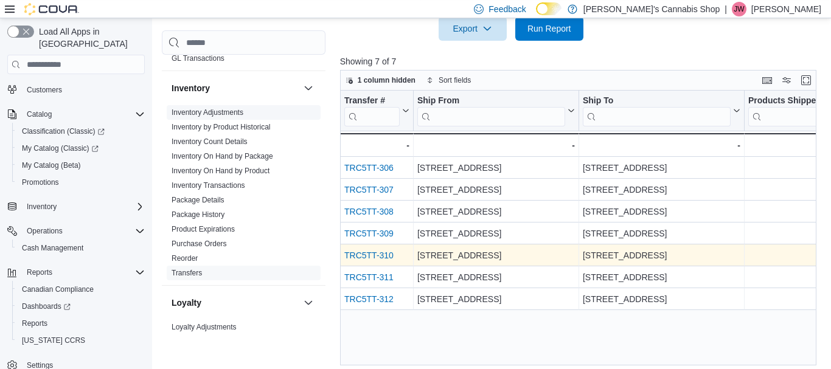
click at [220, 109] on link "Inventory Adjustments" at bounding box center [207, 112] width 72 height 9
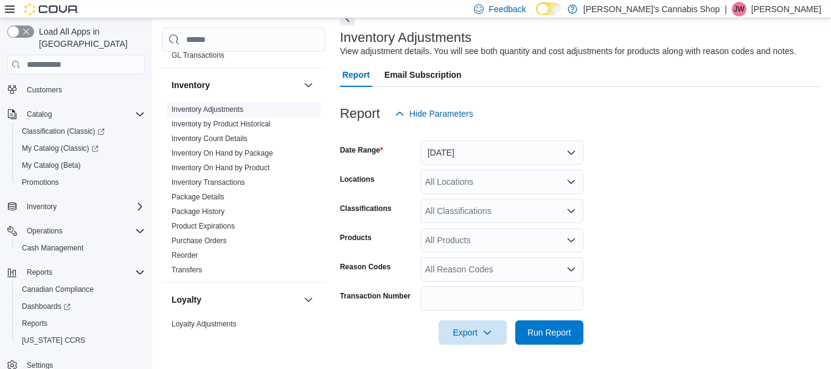
scroll to position [66, 0]
click at [566, 159] on button "Yesterday" at bounding box center [501, 152] width 163 height 24
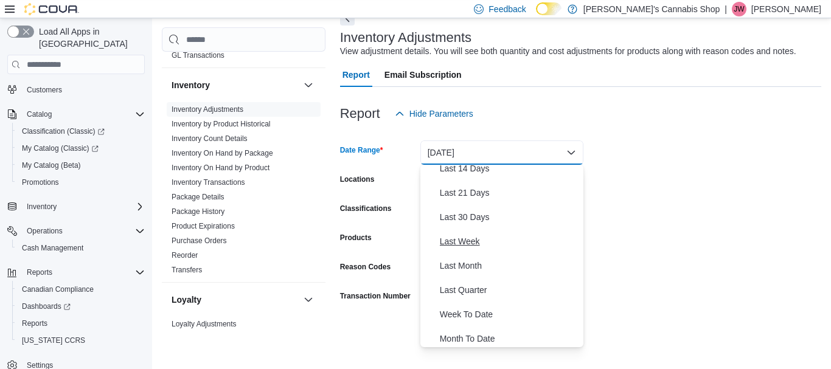
scroll to position [131, 0]
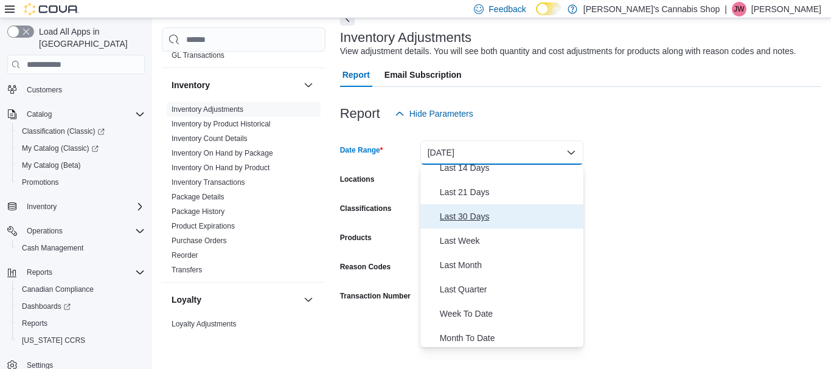
click at [492, 222] on span "Last 30 Days" at bounding box center [509, 216] width 139 height 15
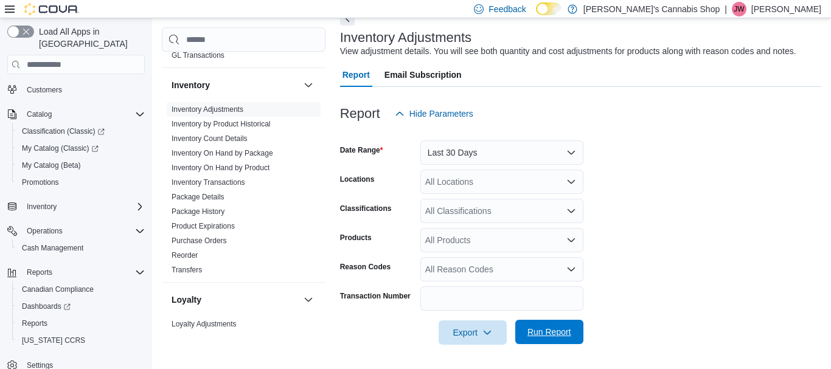
click at [552, 342] on span "Run Report" at bounding box center [549, 332] width 54 height 24
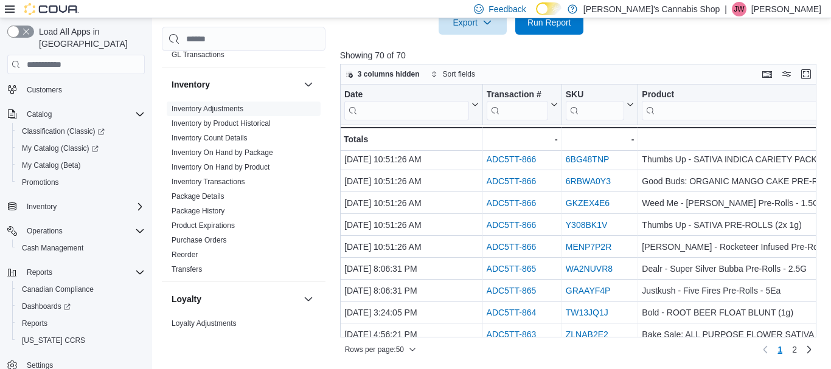
scroll to position [908, 0]
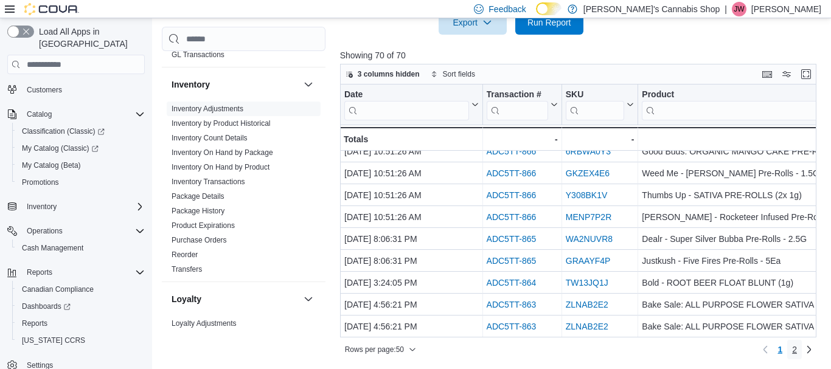
click at [794, 350] on span "2" at bounding box center [794, 350] width 5 height 12
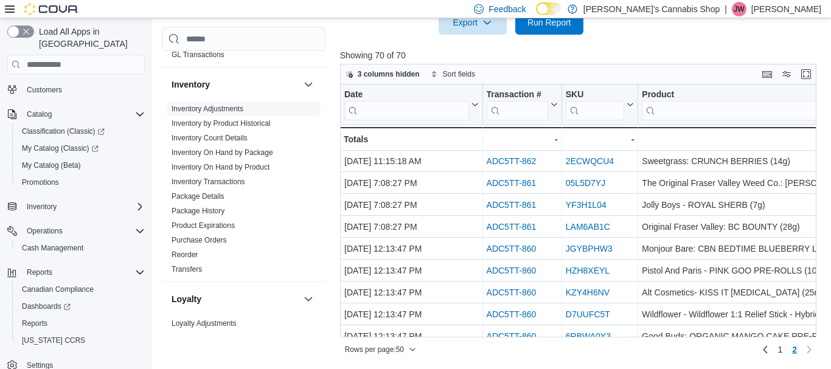
scroll to position [0, 0]
click at [782, 355] on span "1" at bounding box center [779, 350] width 5 height 12
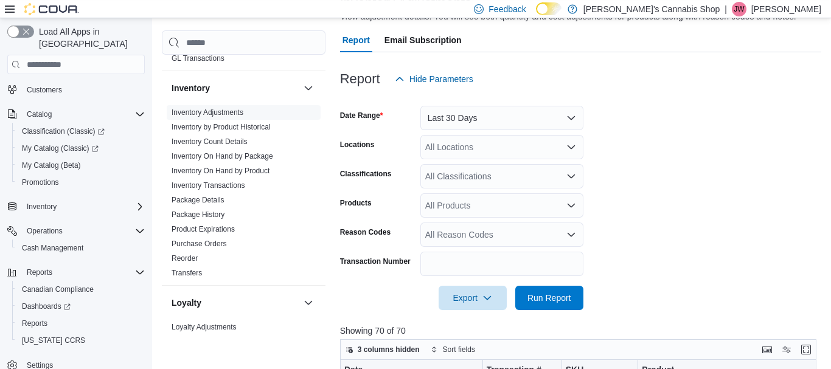
scroll to position [55, 0]
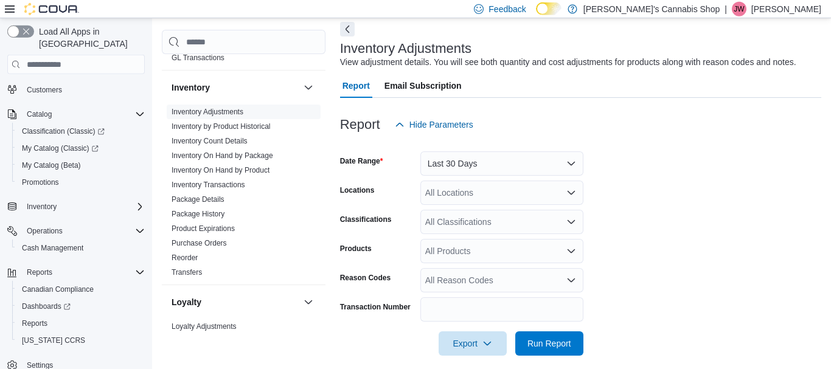
click at [648, 133] on div "Report Hide Parameters" at bounding box center [580, 125] width 481 height 24
click at [253, 156] on link "Inventory On Hand by Package" at bounding box center [222, 156] width 102 height 9
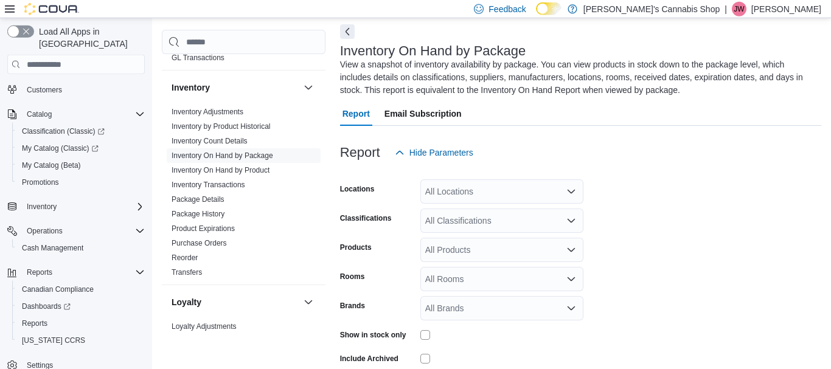
scroll to position [54, 0]
click at [243, 170] on link "Inventory On Hand by Product" at bounding box center [220, 171] width 98 height 9
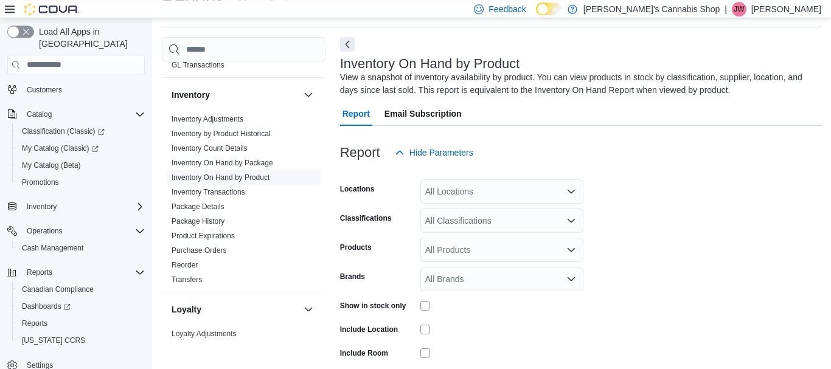
scroll to position [41, 0]
click at [492, 187] on div "All Locations" at bounding box center [501, 191] width 163 height 24
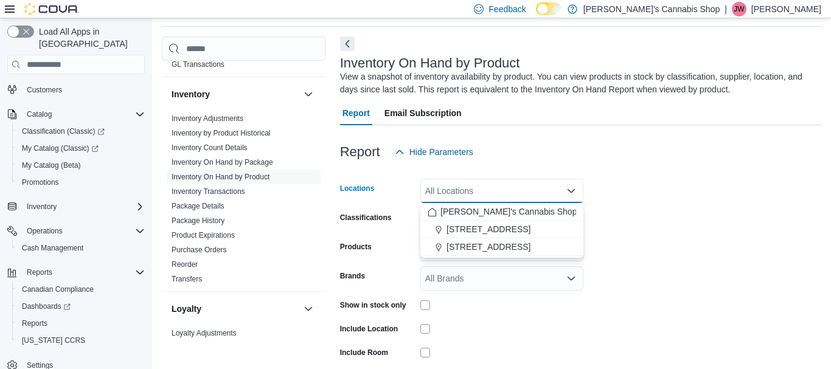
click at [653, 223] on form "Locations All Locations Combo box. Selected. Combo box input. All Locations. Ty…" at bounding box center [580, 291] width 481 height 255
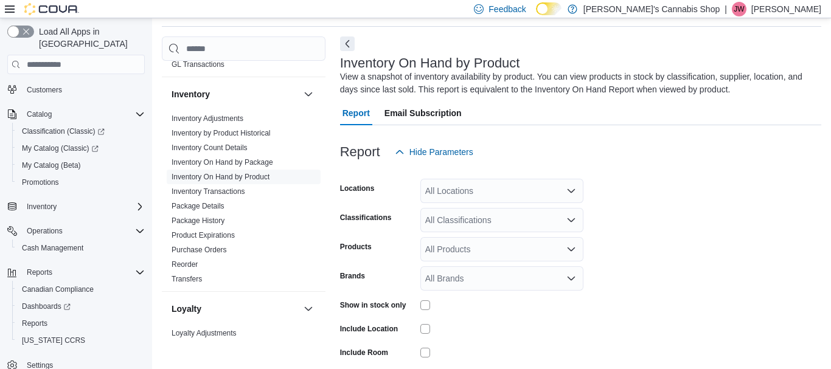
click at [544, 245] on div "All Products" at bounding box center [501, 249] width 163 height 24
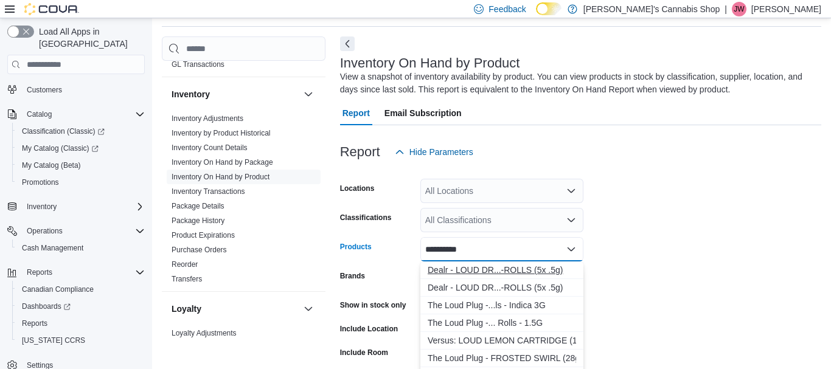
type input "**********"
click at [539, 268] on div "Dealr - LOUD DR...-ROLLS (5x .5g)" at bounding box center [502, 270] width 148 height 12
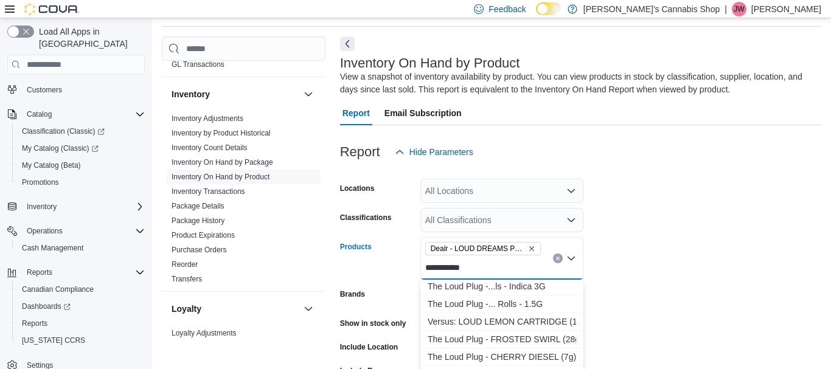
scroll to position [0, 0]
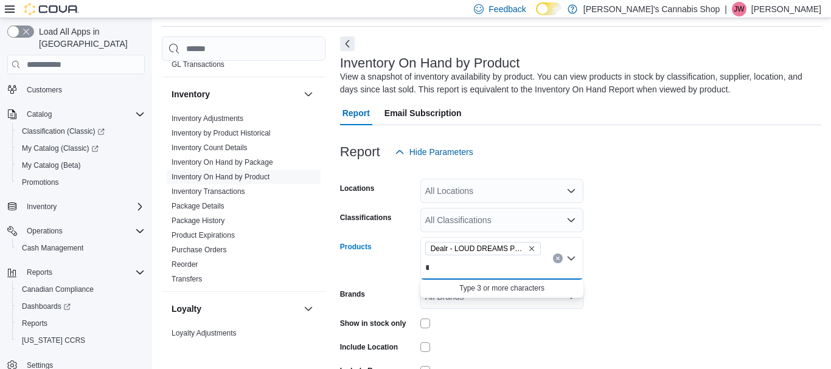
type input "*"
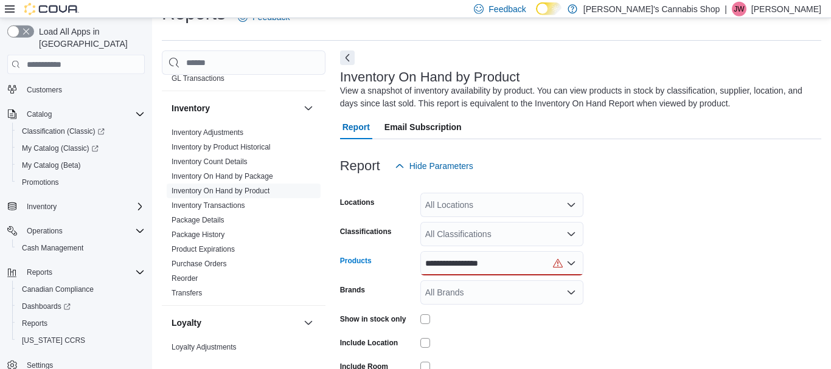
scroll to position [44, 0]
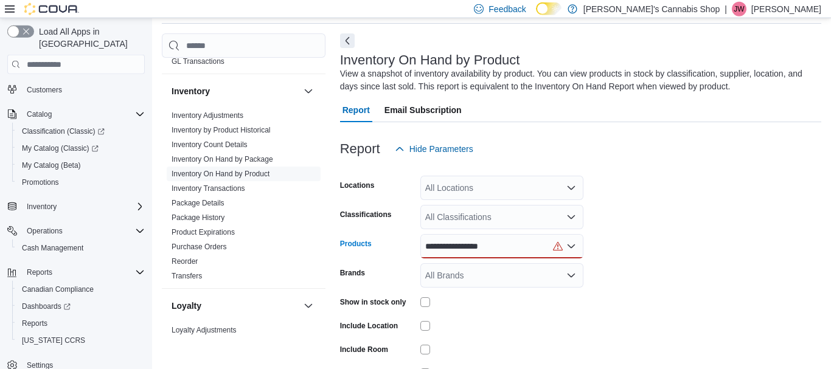
type input "**********"
click at [517, 243] on div "**********" at bounding box center [501, 246] width 163 height 24
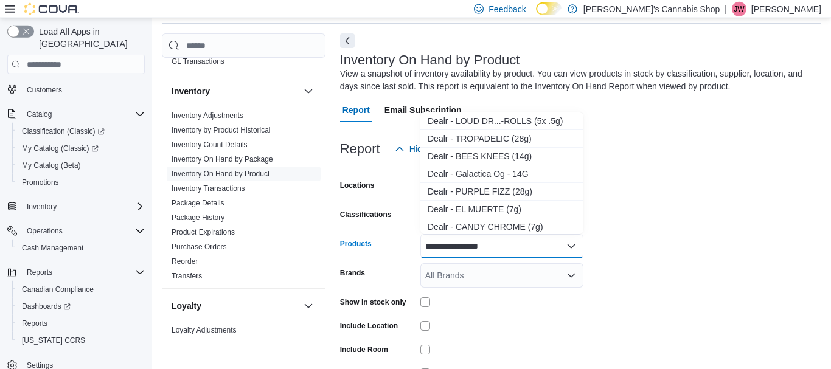
click at [513, 119] on div "Dealr - LOUD DR...-ROLLS (5x .5g)" at bounding box center [502, 121] width 148 height 12
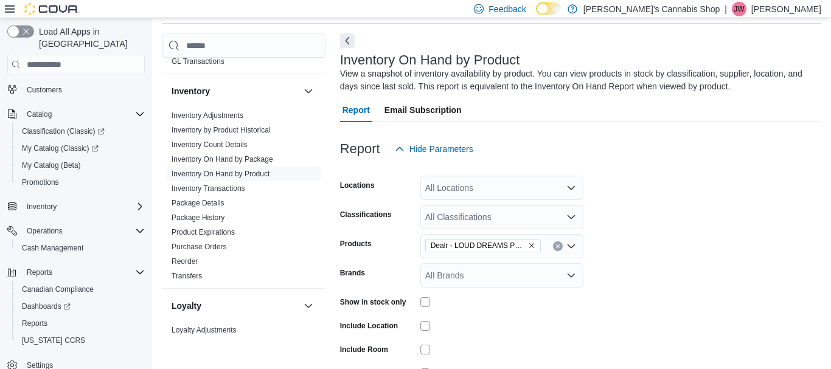
click at [696, 214] on form "Locations All Locations Classifications All Classifications Products Dealr - LO…" at bounding box center [580, 288] width 481 height 255
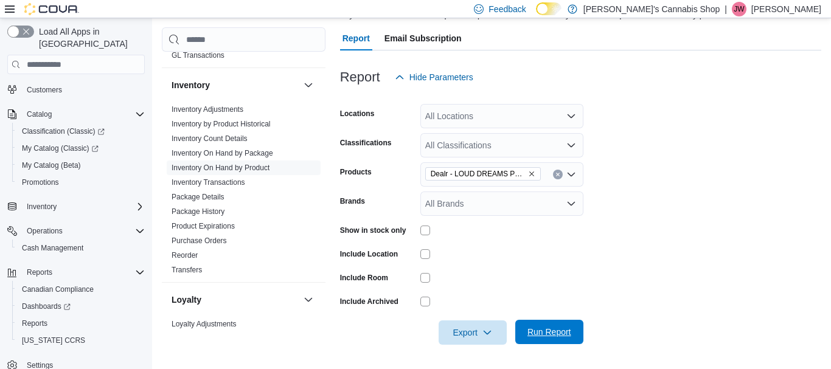
click at [545, 329] on span "Run Report" at bounding box center [549, 332] width 44 height 12
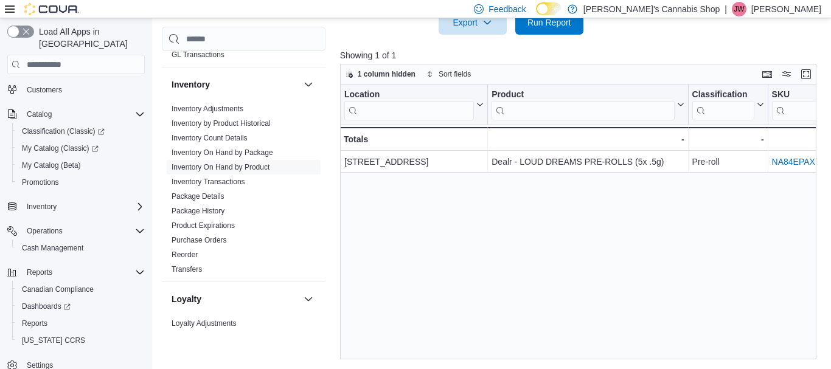
scroll to position [116, 0]
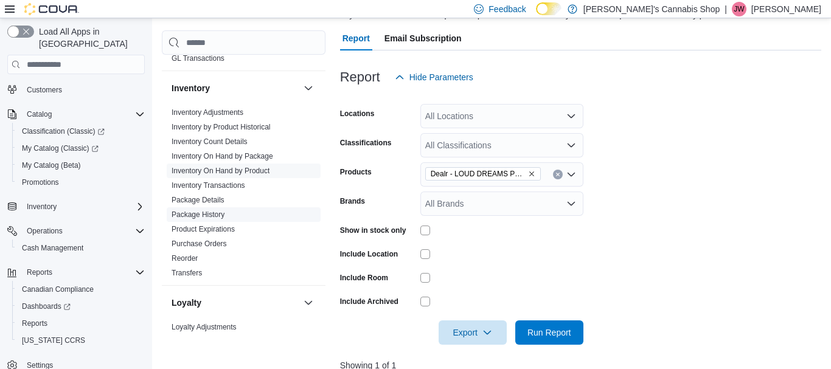
click at [229, 216] on span "Package History" at bounding box center [244, 214] width 154 height 15
click at [210, 215] on link "Package History" at bounding box center [197, 214] width 53 height 9
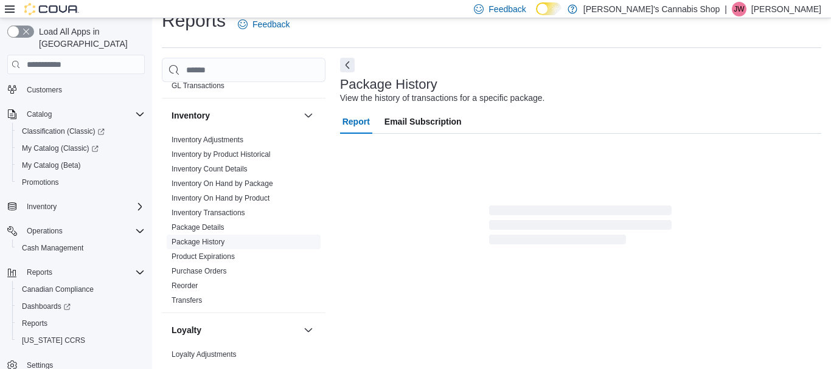
scroll to position [19, 0]
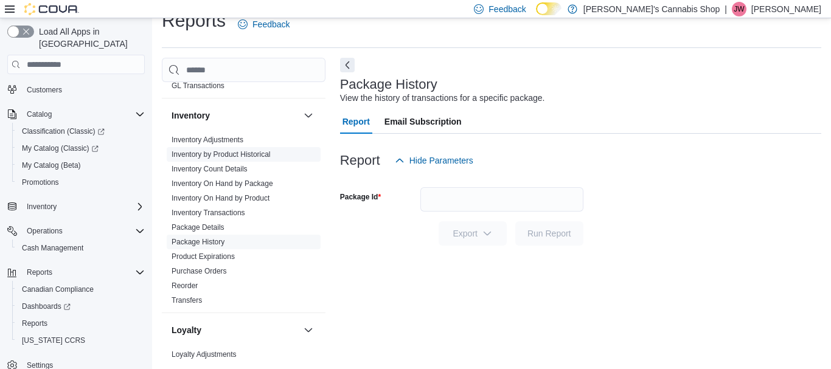
click at [235, 154] on link "Inventory by Product Historical" at bounding box center [220, 154] width 99 height 9
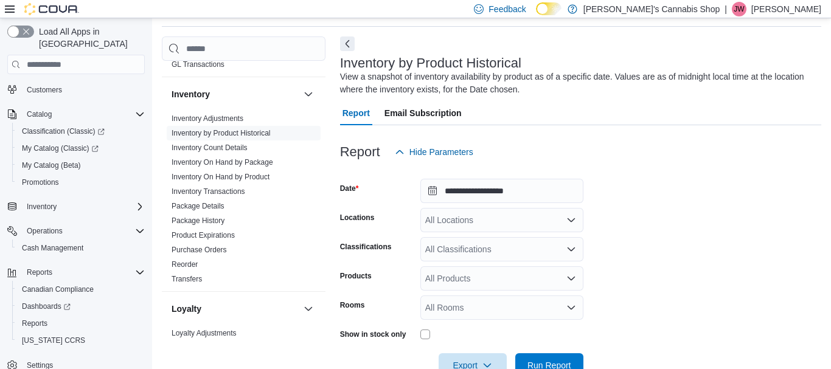
scroll to position [74, 0]
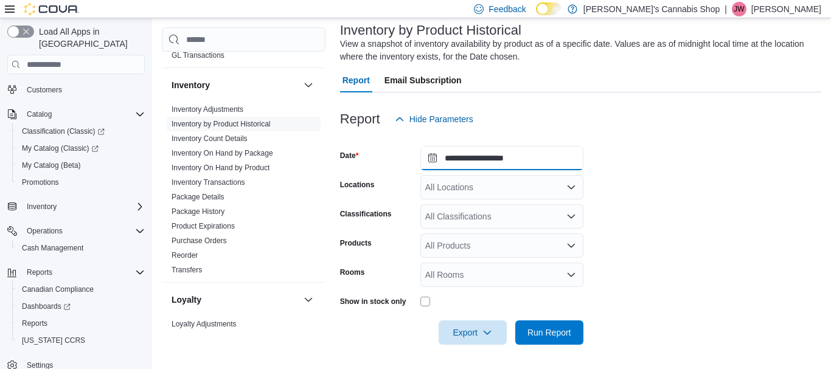
click at [538, 158] on input "**********" at bounding box center [501, 158] width 163 height 24
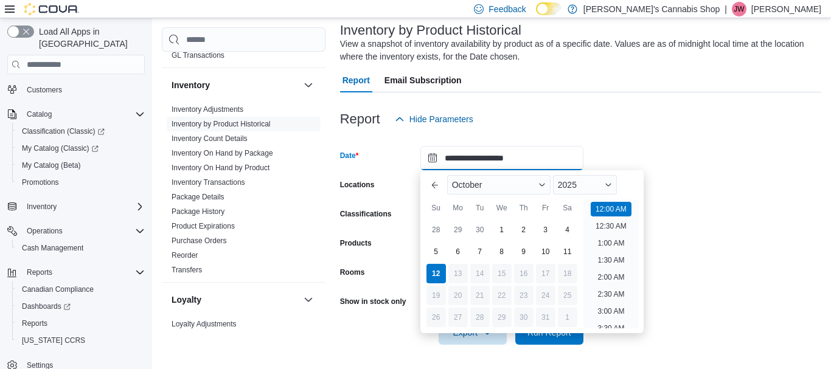
scroll to position [38, 0]
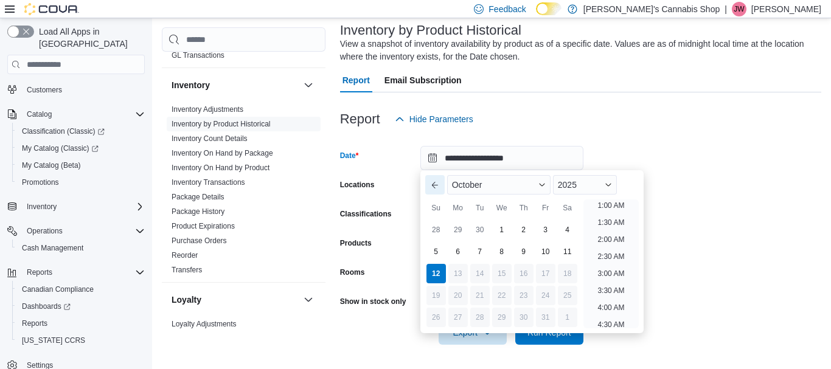
click at [432, 185] on button "Previous Month" at bounding box center [434, 184] width 19 height 19
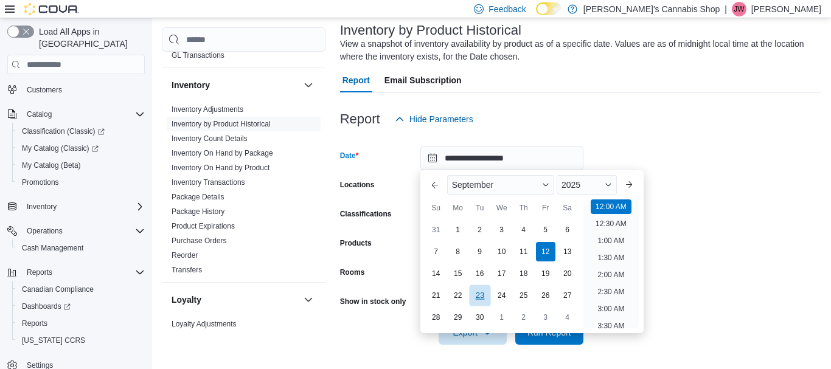
click at [482, 301] on div "23" at bounding box center [479, 295] width 21 height 21
click at [465, 296] on div "22" at bounding box center [457, 295] width 21 height 21
type input "**********"
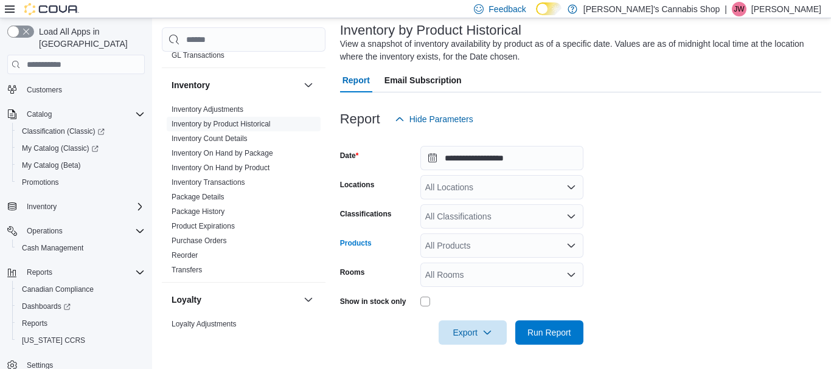
click at [495, 237] on div "All Products" at bounding box center [501, 246] width 163 height 24
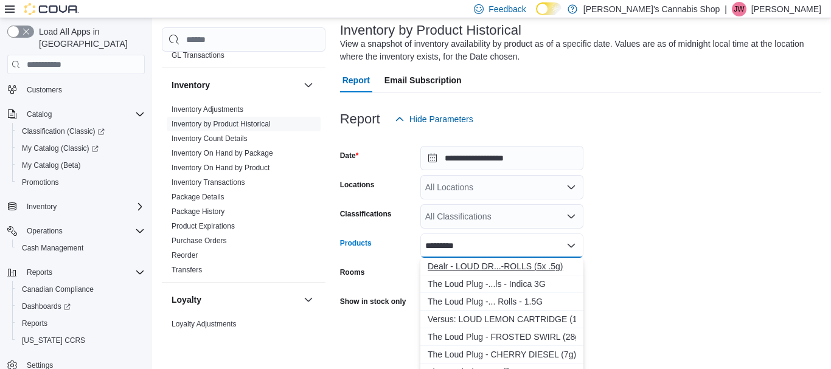
type input "*********"
click at [497, 261] on div "Dealr - LOUD DR...-ROLLS (5x .5g)" at bounding box center [502, 266] width 148 height 12
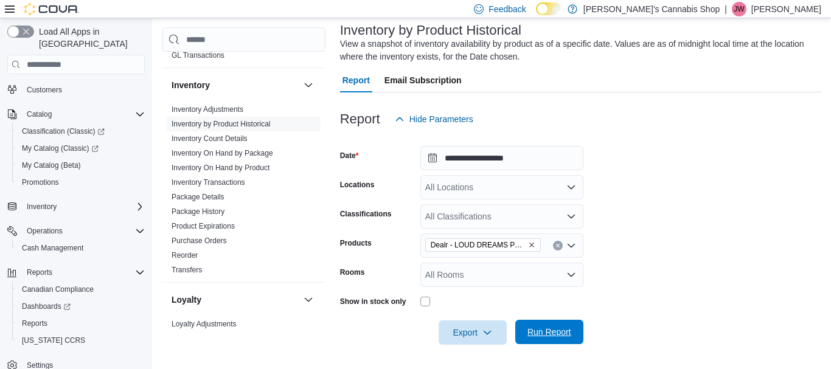
click at [561, 325] on span "Run Report" at bounding box center [549, 332] width 54 height 24
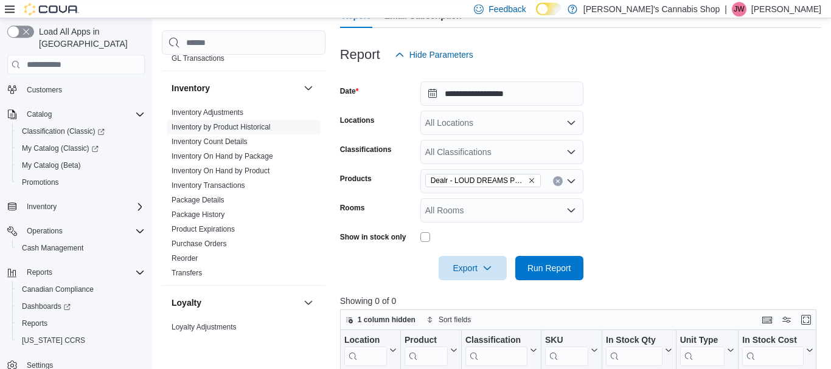
scroll to position [106, 0]
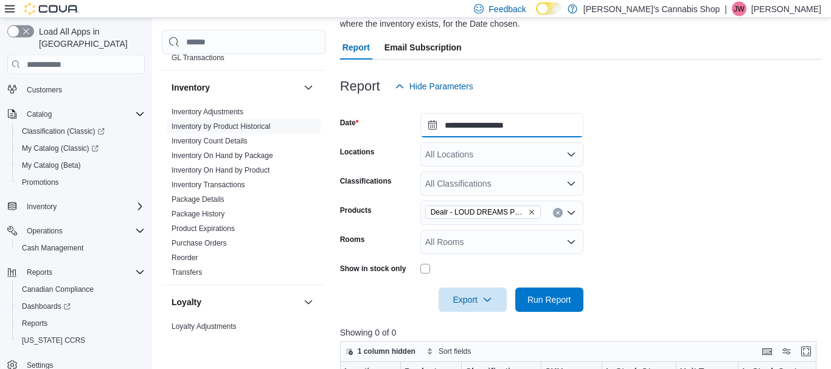
click at [508, 126] on input "**********" at bounding box center [501, 125] width 163 height 24
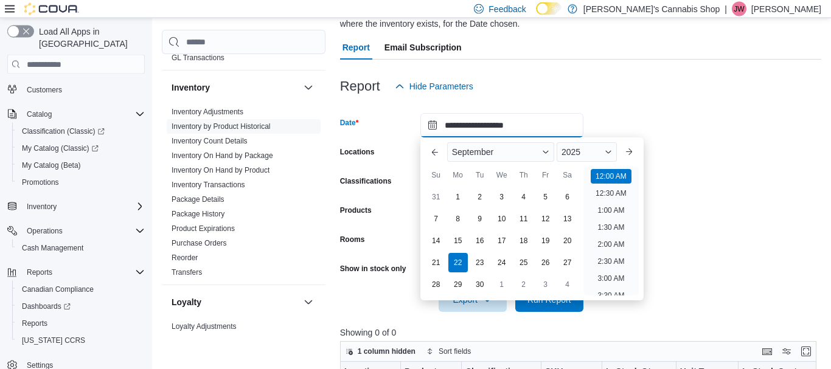
scroll to position [38, 0]
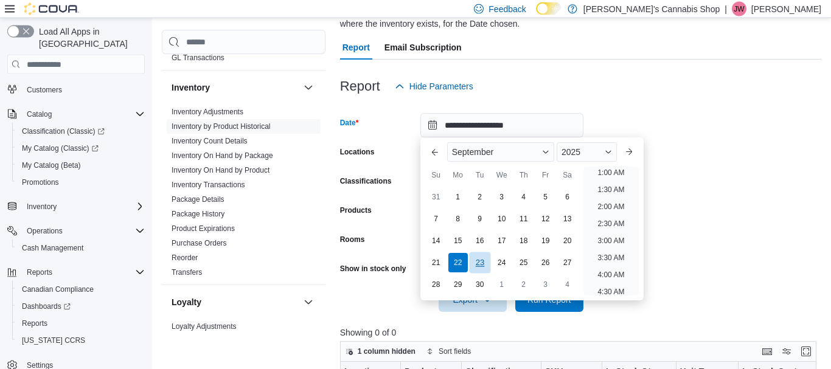
click at [479, 263] on div "23" at bounding box center [479, 262] width 21 height 21
click at [544, 306] on span "Run Report" at bounding box center [549, 299] width 54 height 24
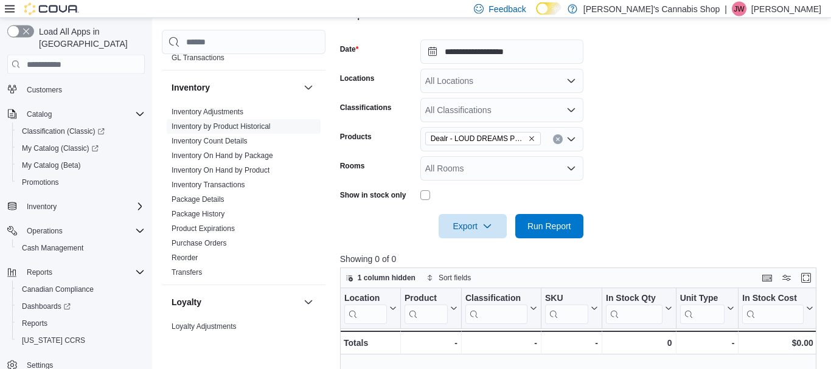
scroll to position [162, 0]
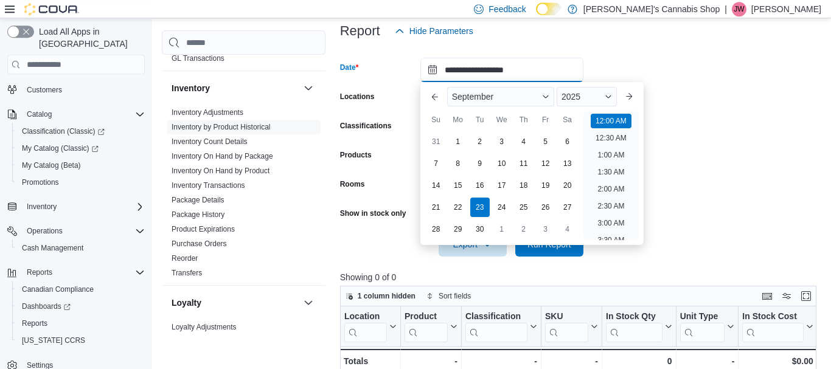
click at [457, 69] on input "**********" at bounding box center [501, 70] width 163 height 24
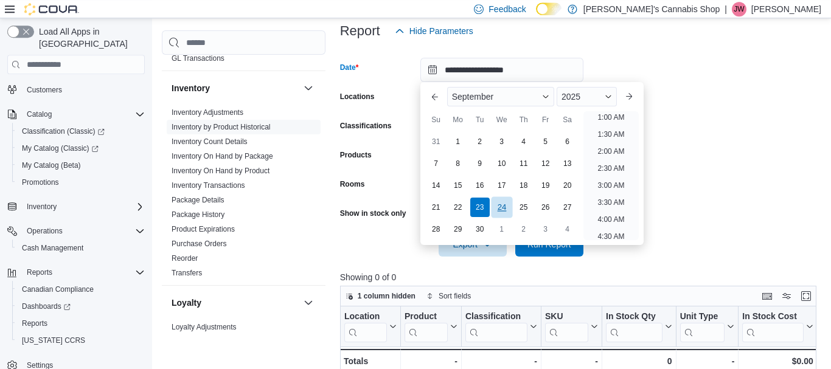
click at [500, 209] on div "24" at bounding box center [501, 207] width 21 height 21
click at [541, 254] on span "Run Report" at bounding box center [549, 244] width 54 height 24
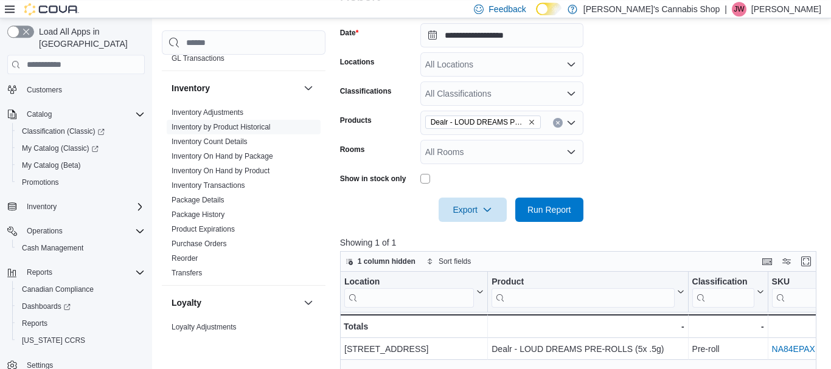
scroll to position [196, 0]
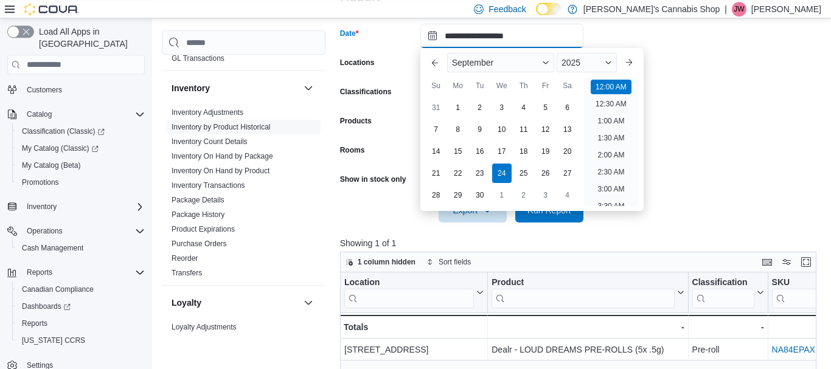
click at [473, 41] on input "**********" at bounding box center [501, 36] width 163 height 24
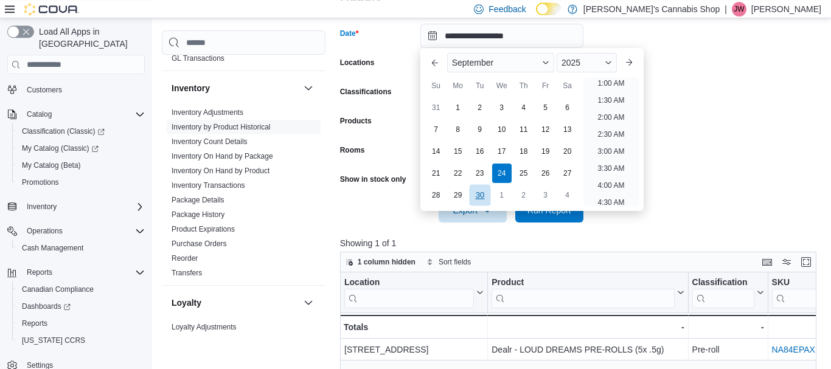
click at [485, 192] on div "30" at bounding box center [479, 195] width 21 height 21
click at [547, 218] on span "Run Report" at bounding box center [549, 210] width 54 height 24
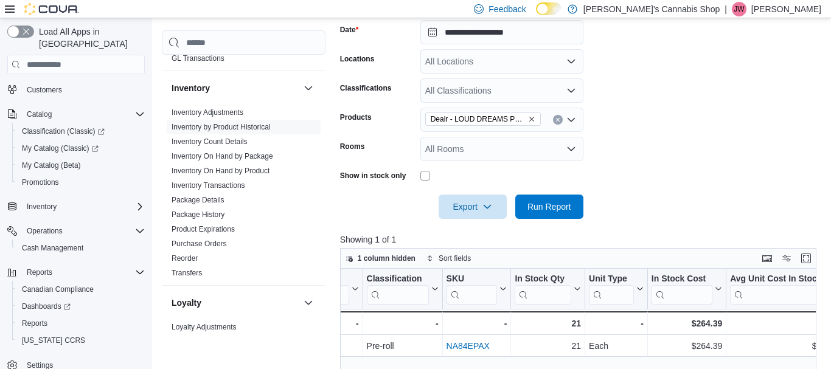
scroll to position [189, 0]
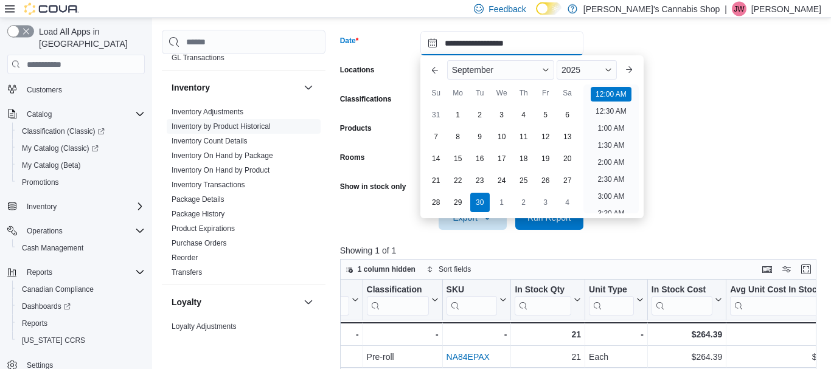
click at [528, 52] on input "**********" at bounding box center [501, 43] width 163 height 24
click at [625, 69] on button "Next month" at bounding box center [628, 69] width 19 height 19
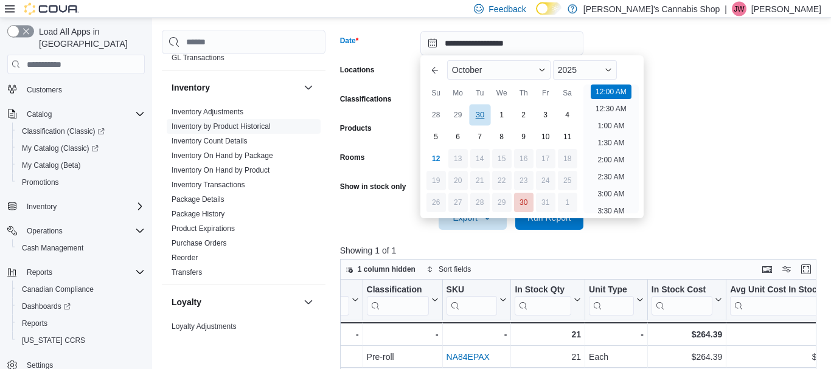
click at [480, 114] on div "30" at bounding box center [479, 115] width 21 height 21
click at [553, 222] on span "Run Report" at bounding box center [549, 217] width 44 height 12
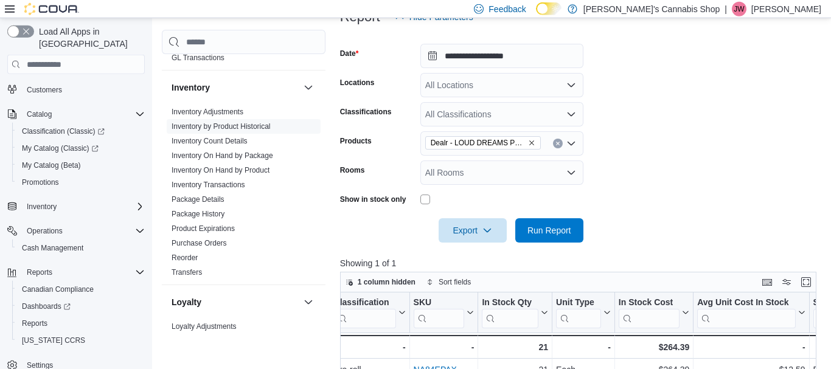
scroll to position [175, 0]
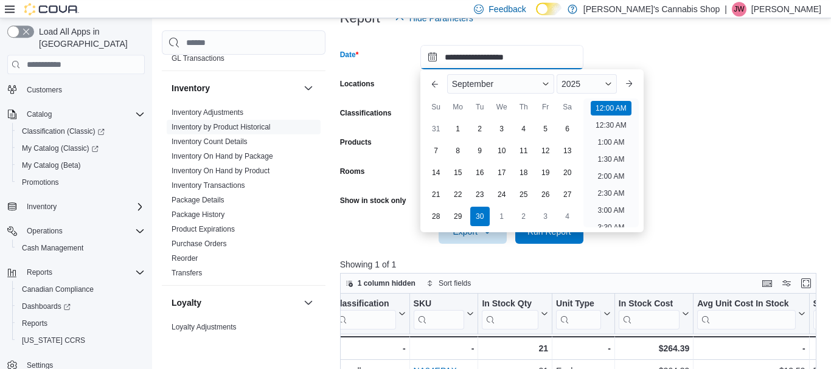
click at [463, 61] on input "**********" at bounding box center [501, 57] width 163 height 24
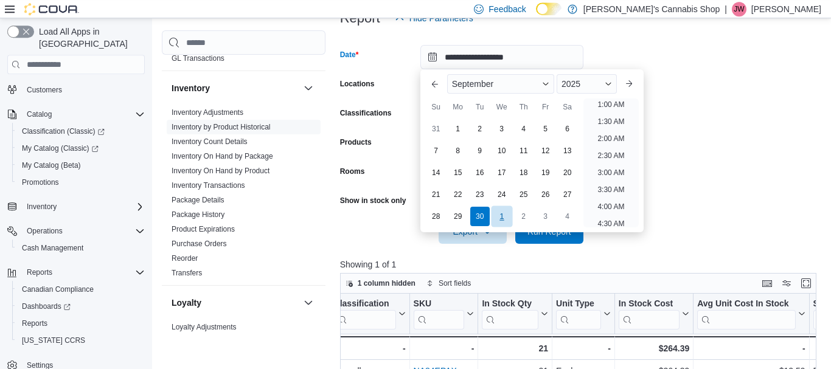
click at [510, 217] on div "1" at bounding box center [501, 216] width 21 height 21
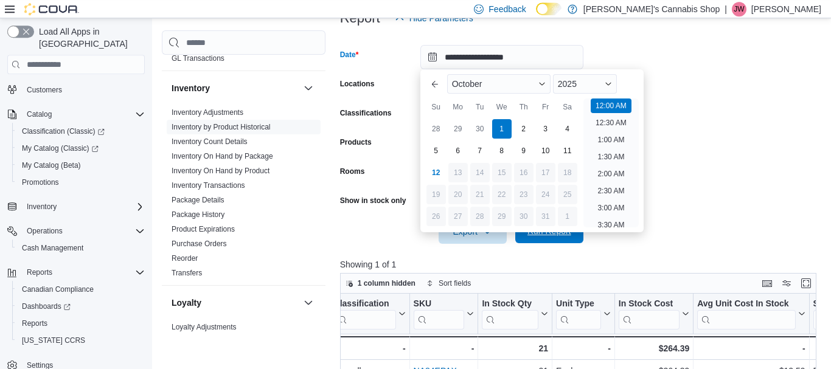
click at [546, 241] on span "Run Report" at bounding box center [549, 231] width 54 height 24
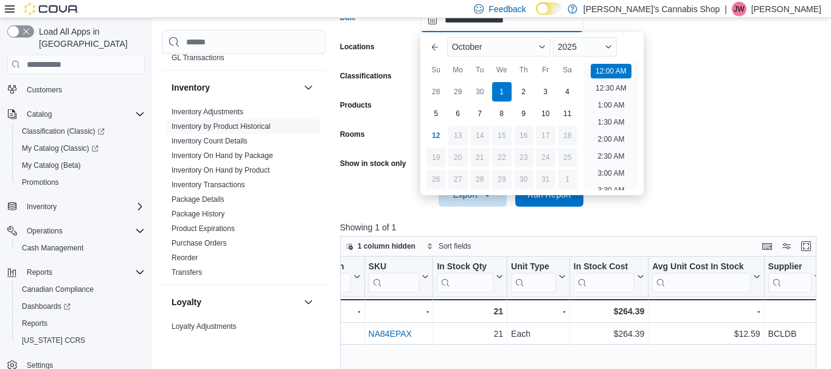
scroll to position [38, 0]
click at [528, 27] on input "**********" at bounding box center [501, 20] width 163 height 24
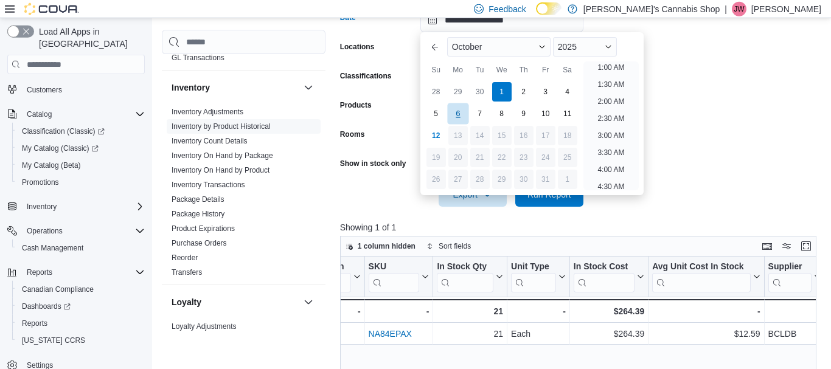
click at [463, 111] on div "6" at bounding box center [457, 113] width 21 height 21
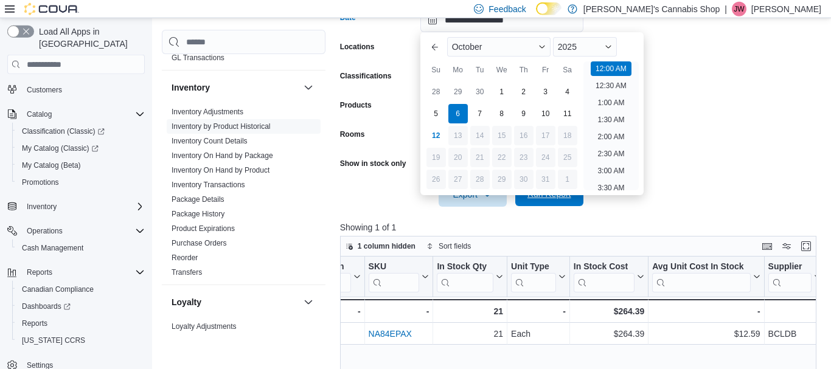
click at [547, 203] on span "Run Report" at bounding box center [549, 194] width 54 height 24
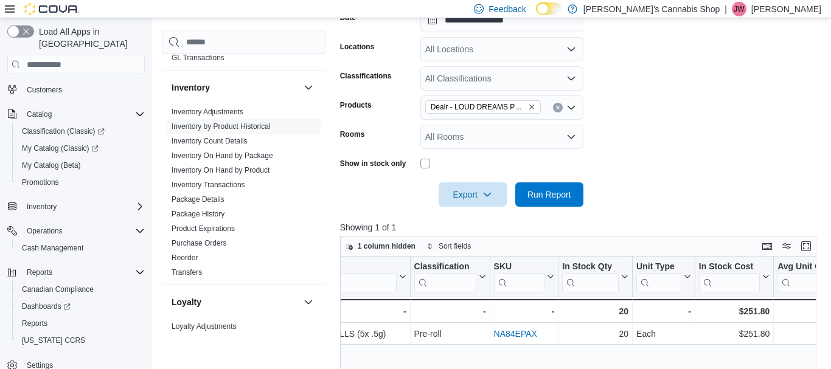
scroll to position [0, 279]
click at [453, 22] on input "**********" at bounding box center [501, 20] width 163 height 24
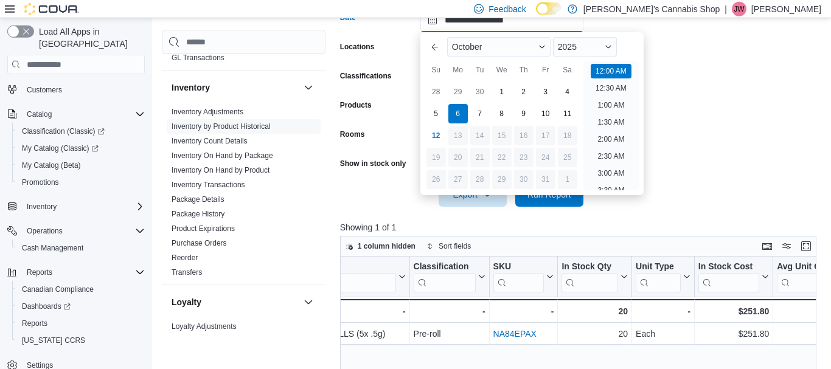
scroll to position [38, 0]
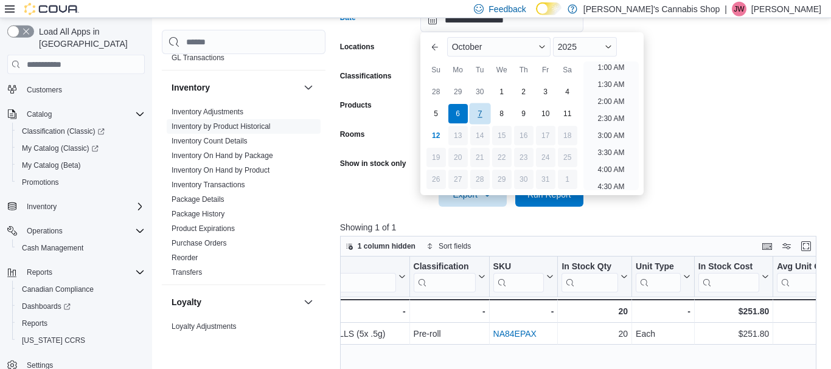
click at [485, 115] on div "7" at bounding box center [479, 113] width 21 height 21
click at [549, 204] on span "Run Report" at bounding box center [549, 194] width 54 height 24
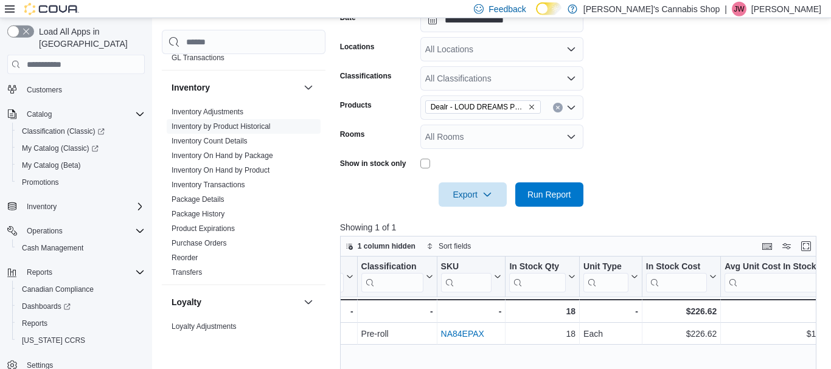
scroll to position [0, 331]
click at [469, 23] on input "**********" at bounding box center [501, 20] width 163 height 24
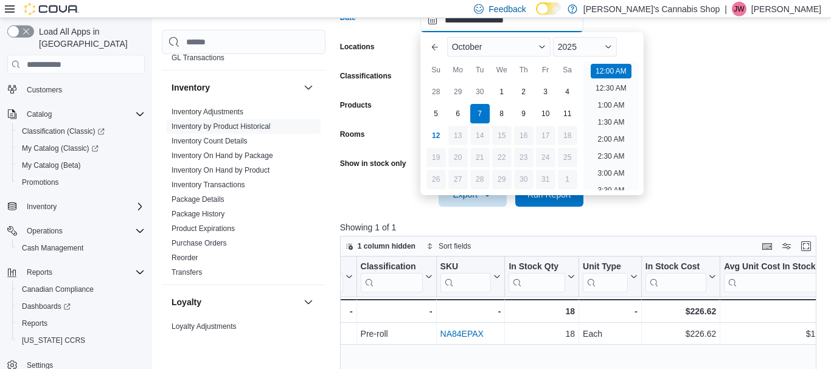
scroll to position [38, 0]
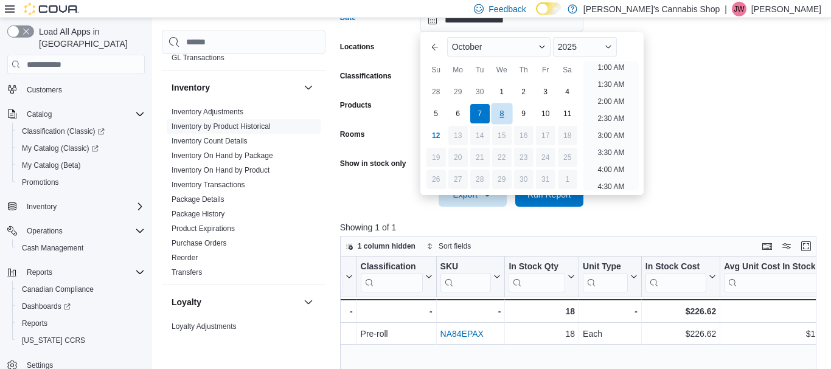
click at [504, 113] on div "8" at bounding box center [501, 113] width 21 height 21
type input "**********"
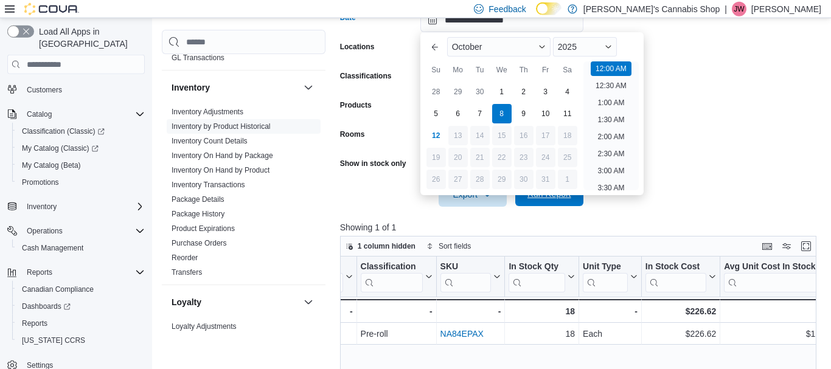
click at [536, 202] on span "Run Report" at bounding box center [549, 194] width 54 height 24
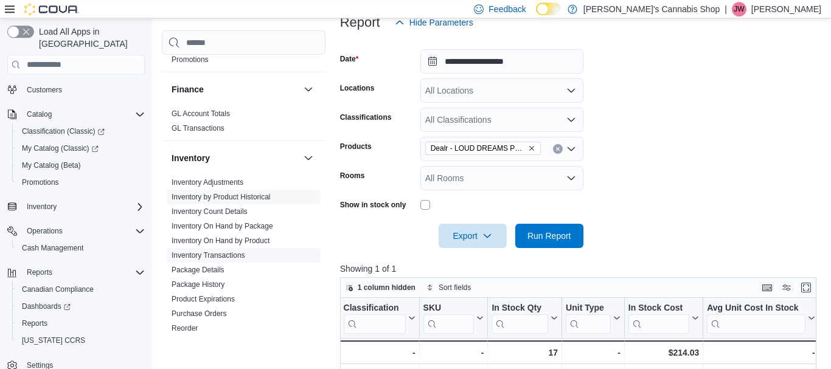
scroll to position [220, 0]
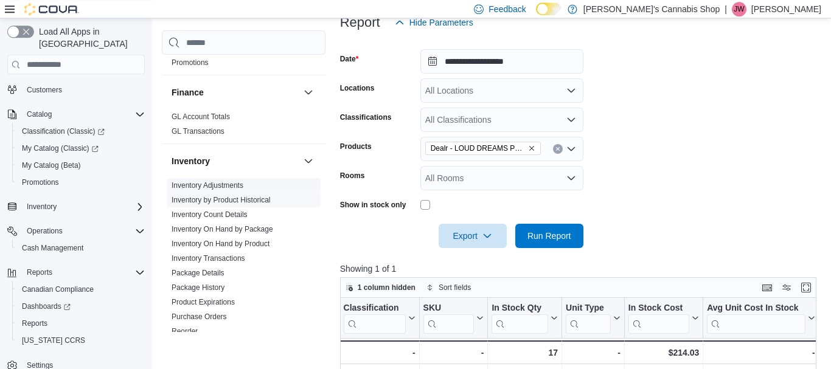
click at [229, 183] on link "Inventory Adjustments" at bounding box center [207, 185] width 72 height 9
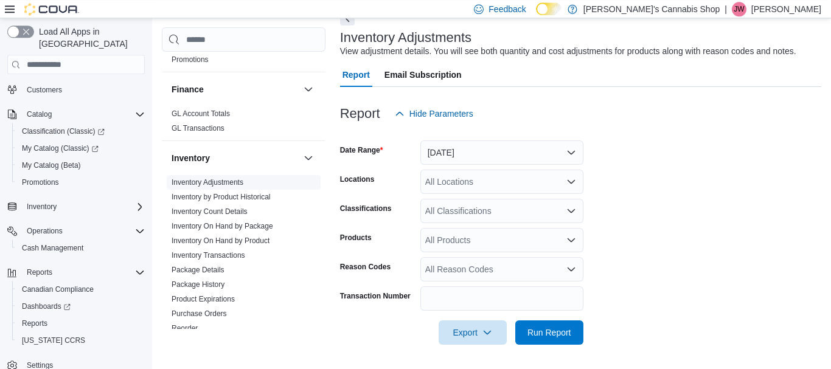
scroll to position [66, 0]
click at [509, 189] on div "All Locations" at bounding box center [501, 182] width 163 height 24
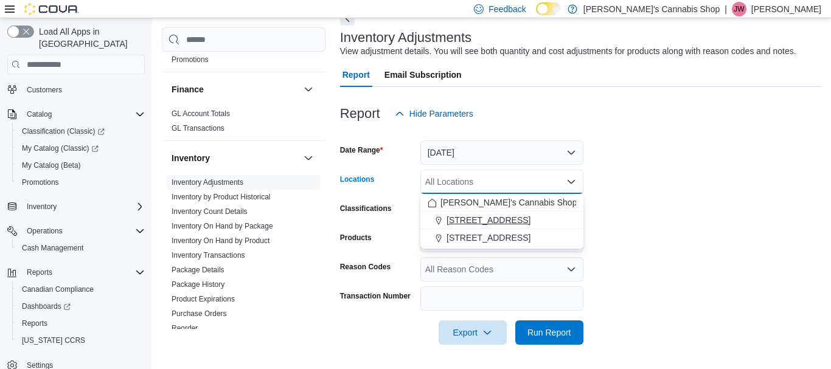
click at [545, 214] on button "[STREET_ADDRESS]" at bounding box center [501, 221] width 163 height 18
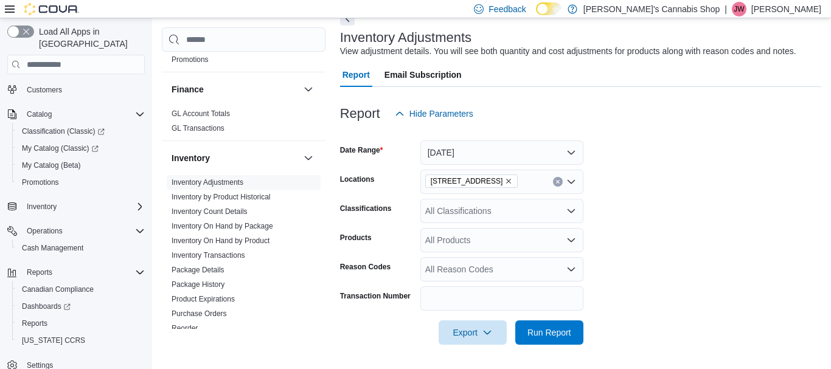
click at [647, 243] on form "Date Range Yesterday Locations 107-1983 Columbia Ave - Castlegar Classification…" at bounding box center [580, 235] width 481 height 219
click at [564, 209] on div "All Classifications" at bounding box center [501, 211] width 163 height 24
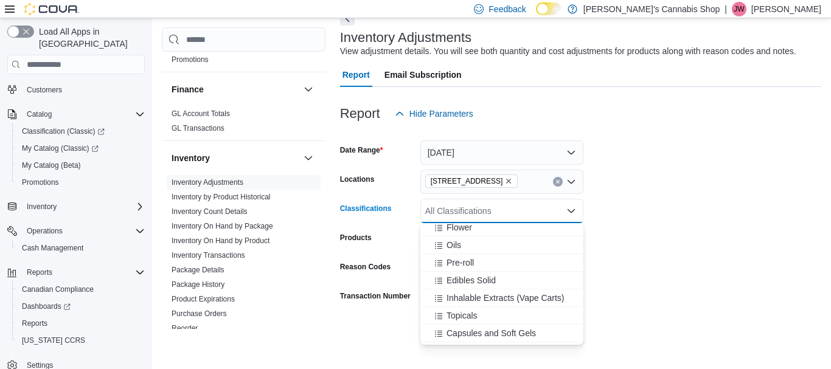
scroll to position [269, 0]
click at [480, 260] on div "Pre-roll" at bounding box center [502, 262] width 148 height 12
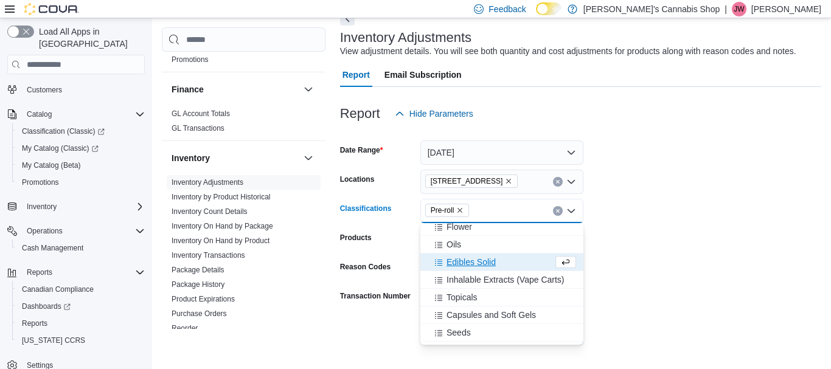
click at [647, 289] on form "Date Range Yesterday Locations 107-1983 Columbia Ave - Castlegar Classification…" at bounding box center [580, 235] width 481 height 219
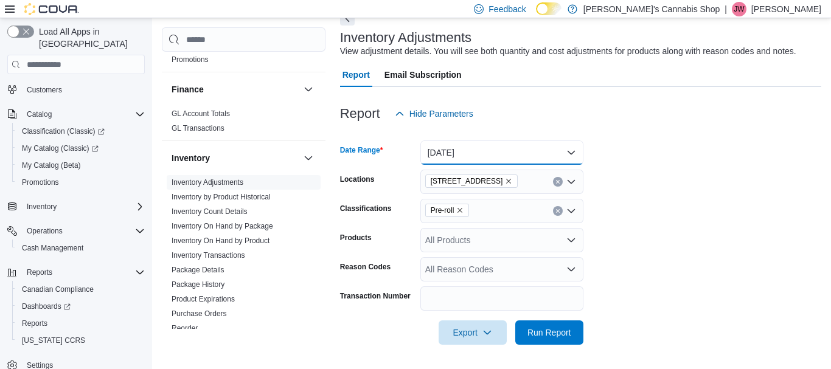
click at [567, 153] on button "Yesterday" at bounding box center [501, 152] width 163 height 24
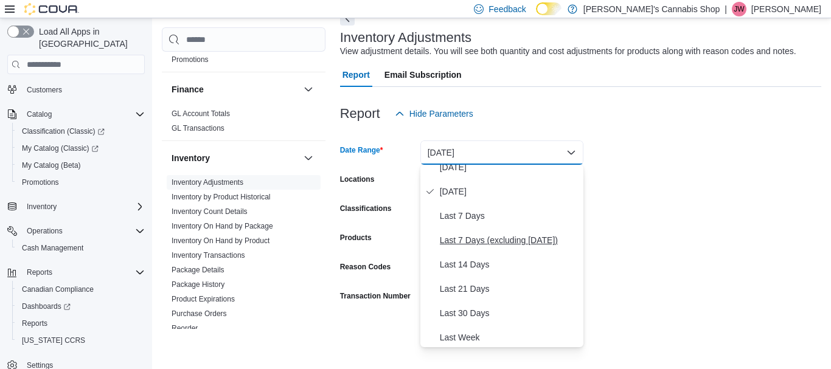
scroll to position [0, 0]
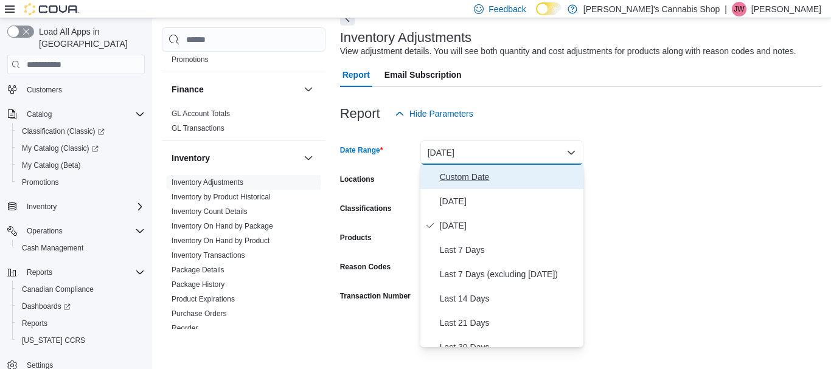
click at [463, 176] on span "Custom Date" at bounding box center [509, 177] width 139 height 15
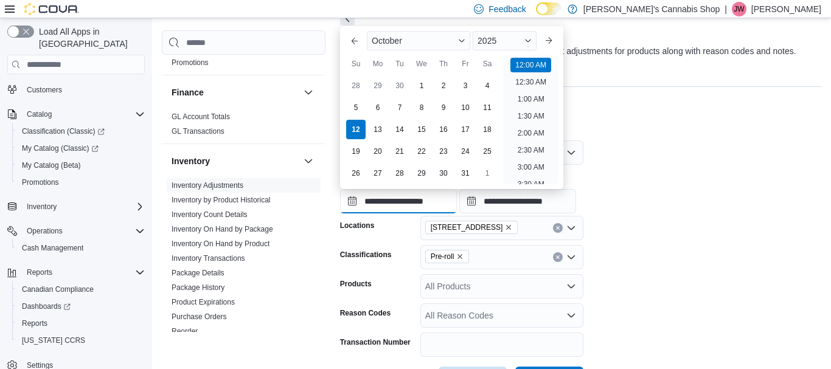
scroll to position [38, 0]
click at [392, 203] on input "**********" at bounding box center [398, 201] width 117 height 24
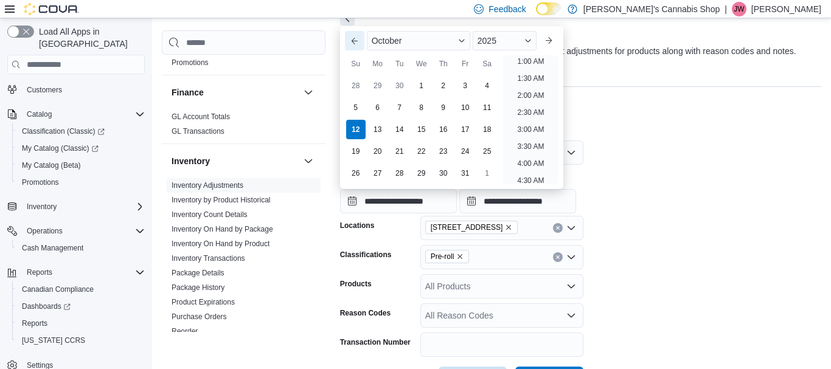
click at [348, 38] on button "Previous Month" at bounding box center [354, 40] width 19 height 19
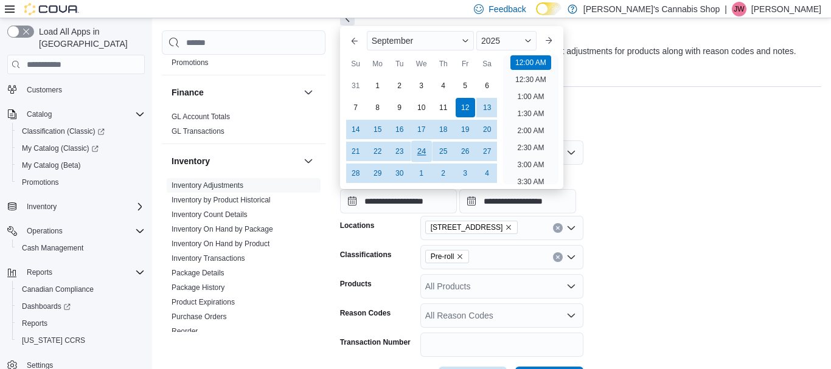
click at [414, 153] on div "24" at bounding box center [420, 151] width 21 height 21
type input "**********"
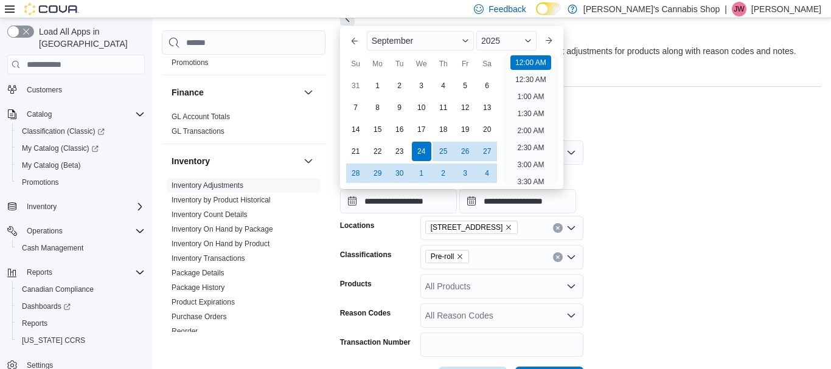
click at [618, 216] on div at bounding box center [580, 214] width 481 height 2
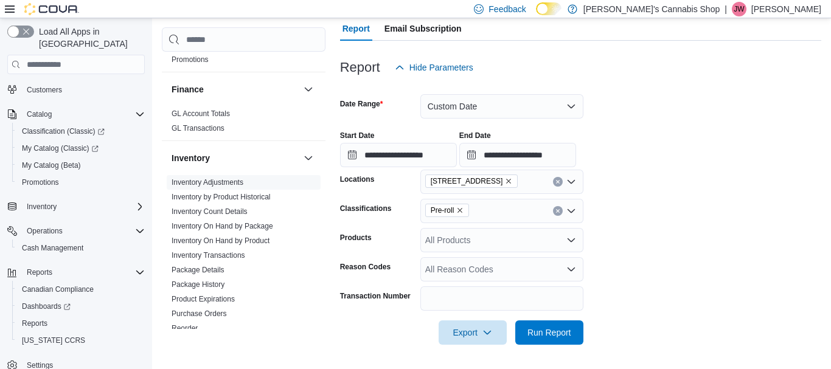
scroll to position [109, 0]
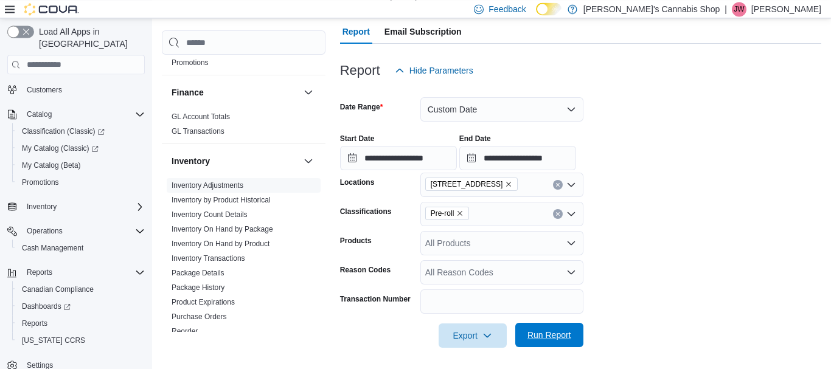
click at [549, 337] on span "Run Report" at bounding box center [549, 335] width 44 height 12
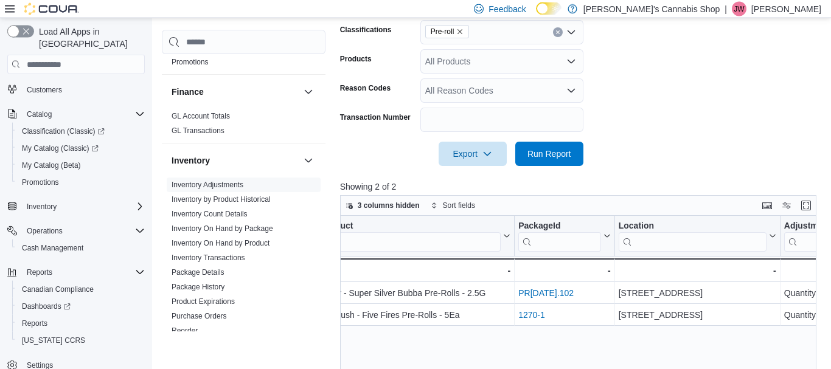
scroll to position [0, 275]
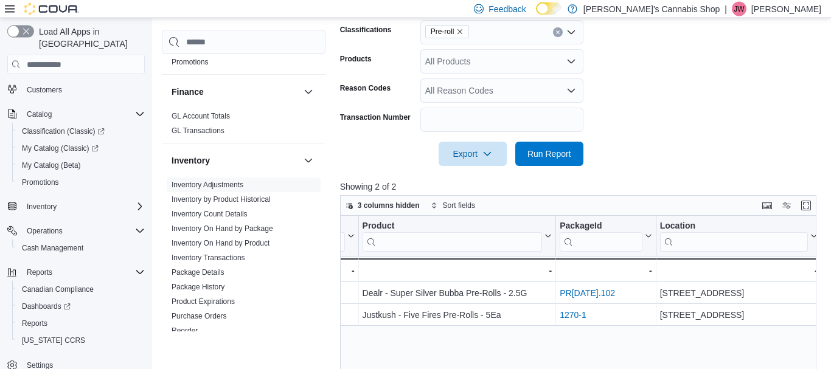
click at [697, 84] on form "**********" at bounding box center [580, 33] width 481 height 265
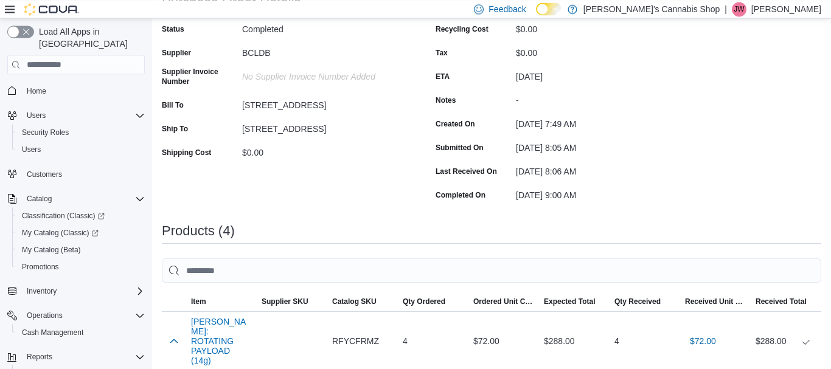
scroll to position [162, 0]
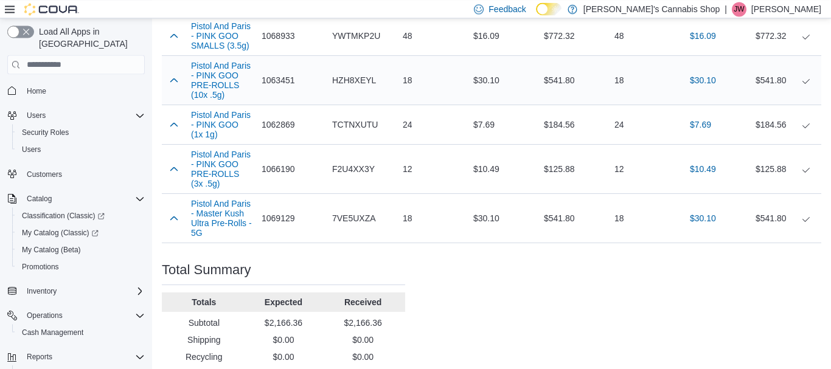
scroll to position [486, 0]
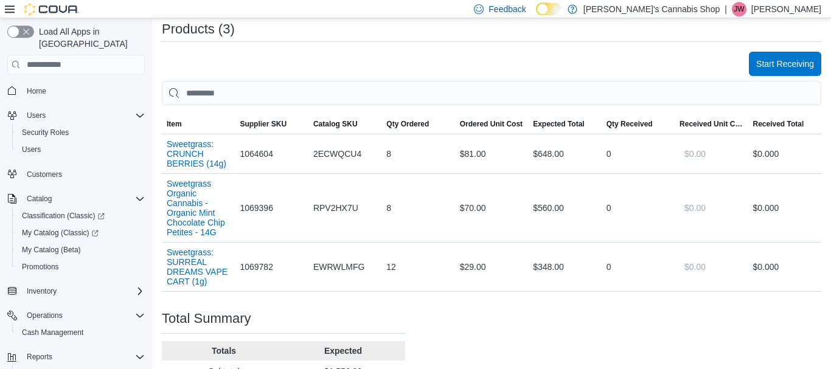
scroll to position [382, 0]
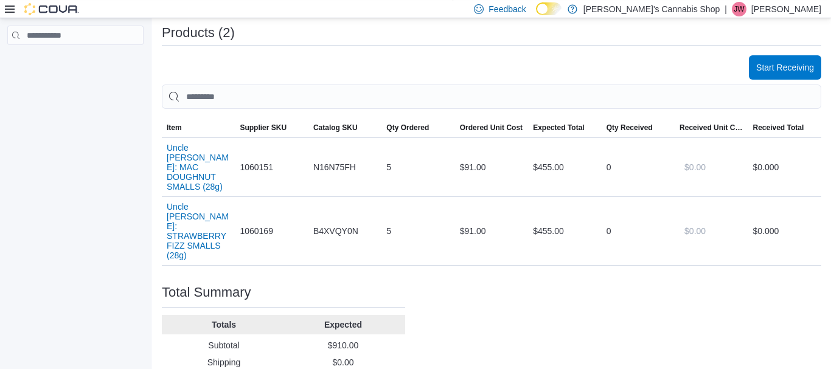
scroll to position [414, 0]
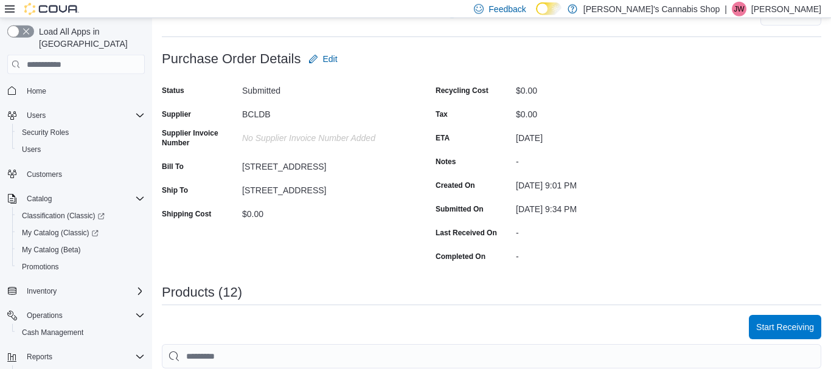
scroll to position [114, 0]
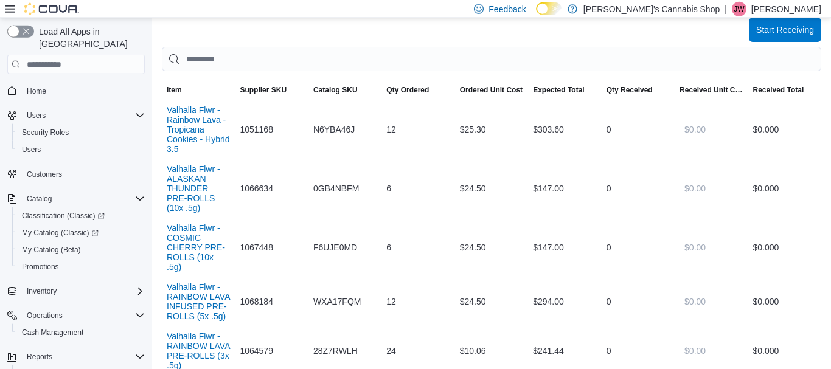
scroll to position [414, 0]
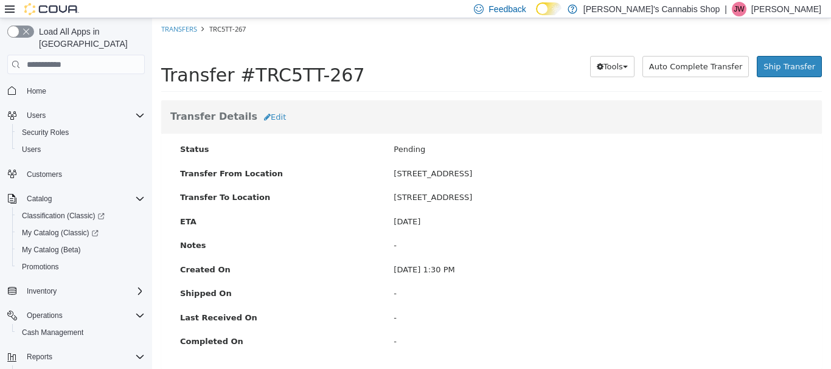
scroll to position [136, 0]
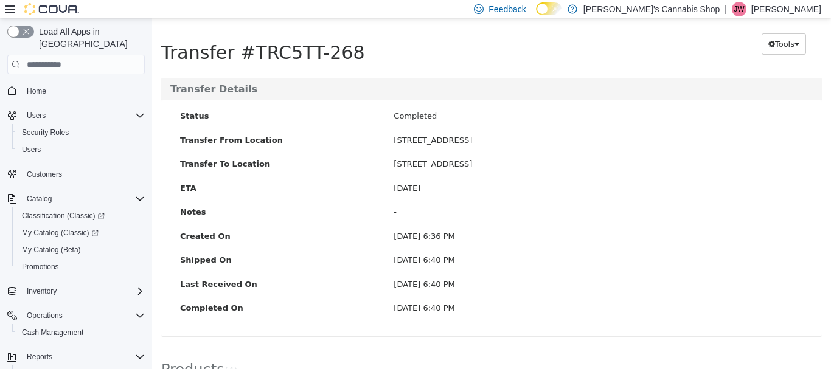
scroll to position [185, 0]
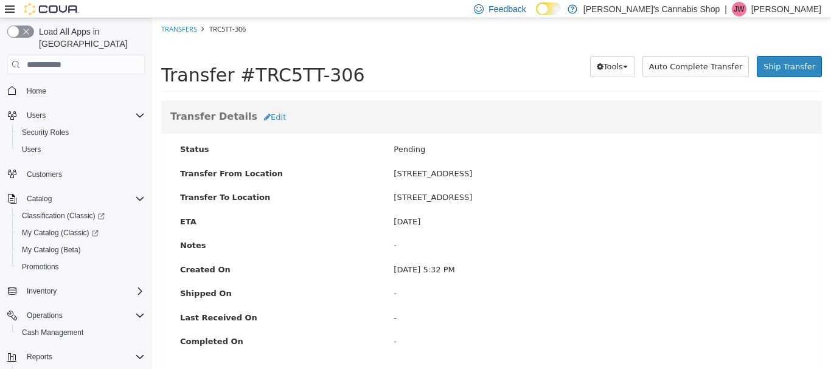
scroll to position [141, 0]
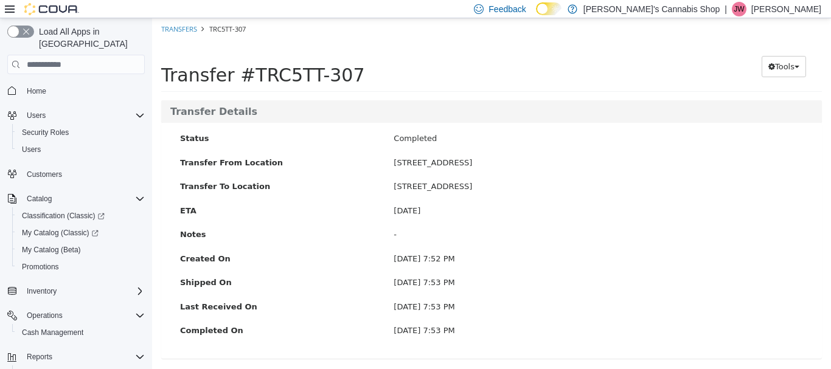
scroll to position [142, 0]
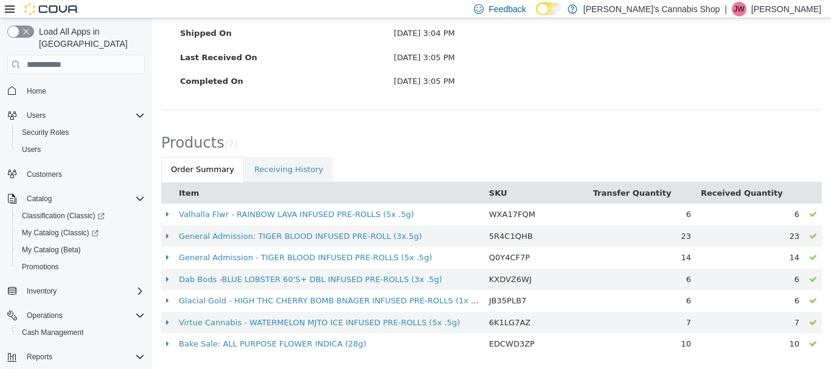
click at [347, 136] on div "Products ( 7 )" at bounding box center [491, 139] width 679 height 35
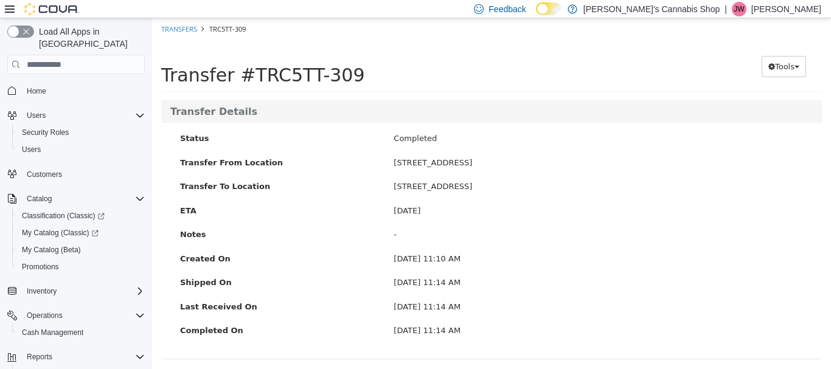
scroll to position [228, 0]
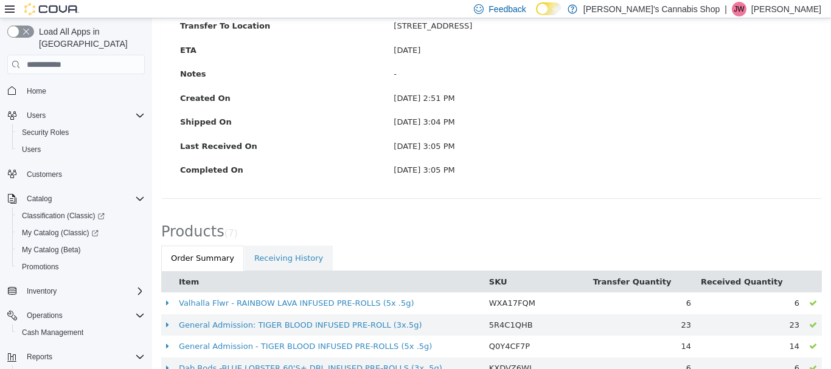
scroll to position [250, 0]
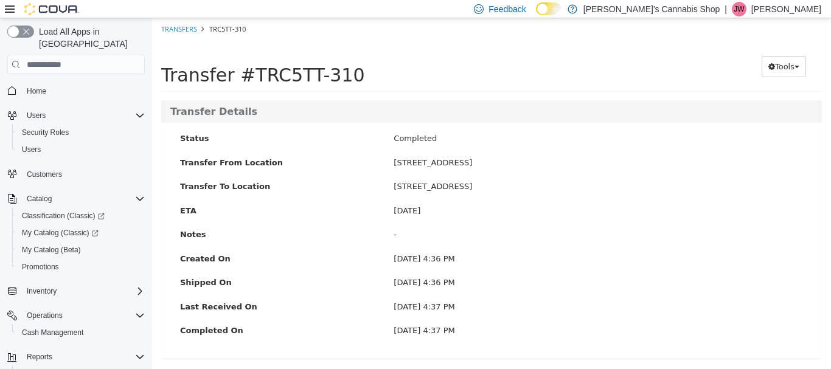
scroll to position [120, 0]
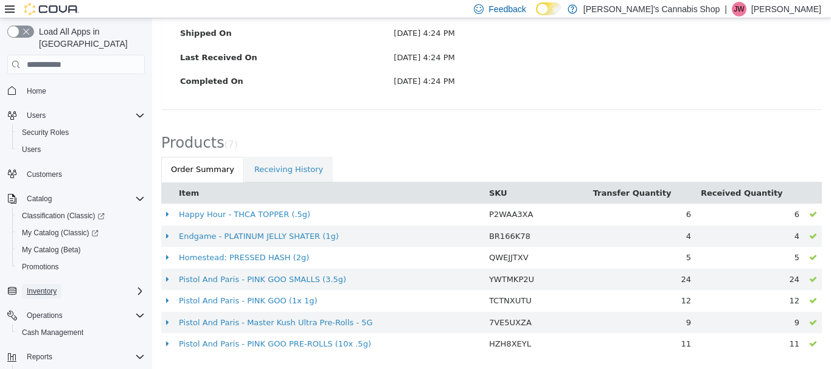
click at [55, 285] on span "Inventory" at bounding box center [42, 291] width 30 height 15
click at [60, 303] on span "Adjustments (Classic)" at bounding box center [62, 308] width 80 height 10
